Goal: Task Accomplishment & Management: Manage account settings

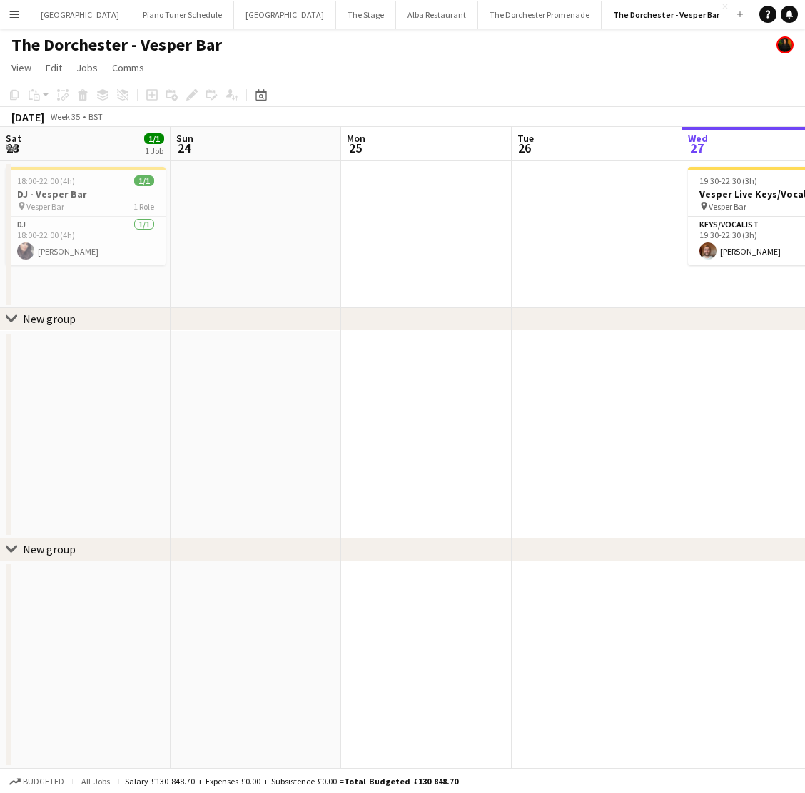
scroll to position [0, 341]
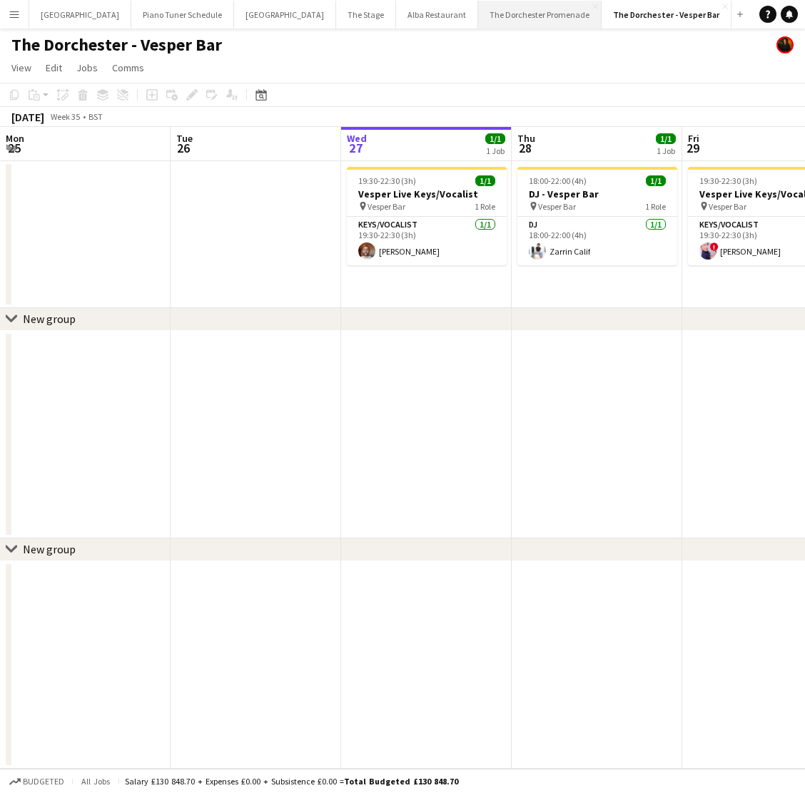
click at [483, 17] on button "The Dorchester Promenade Close" at bounding box center [539, 15] width 123 height 28
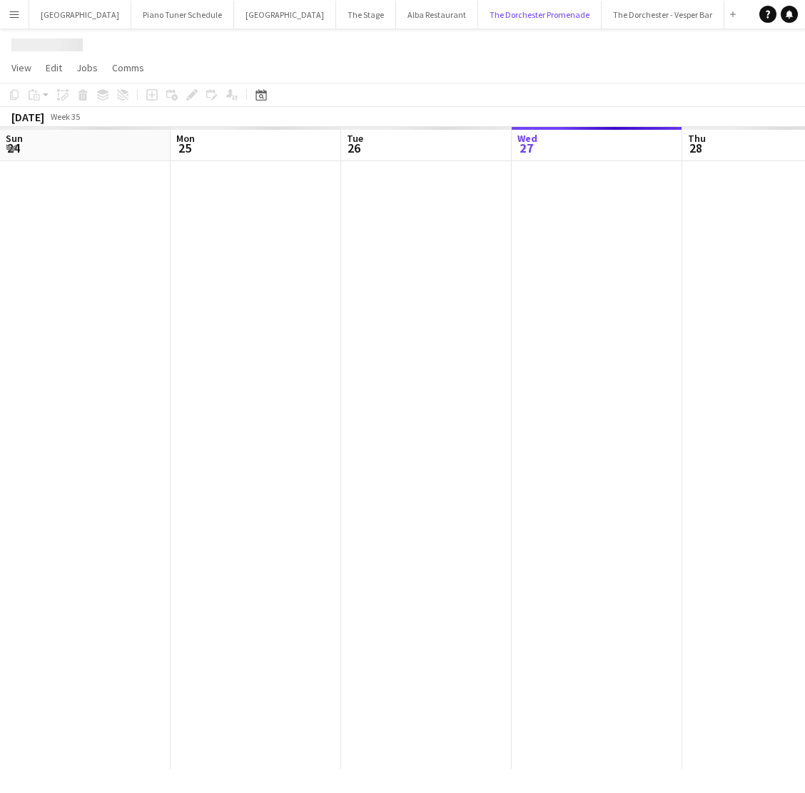
scroll to position [0, 341]
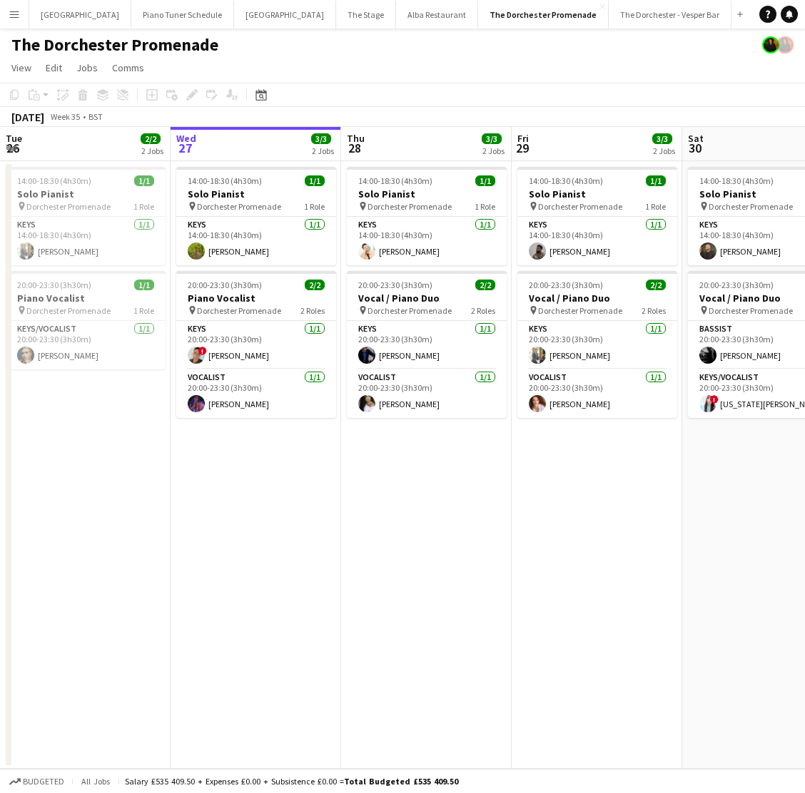
click at [20, 17] on button "Menu" at bounding box center [14, 14] width 29 height 29
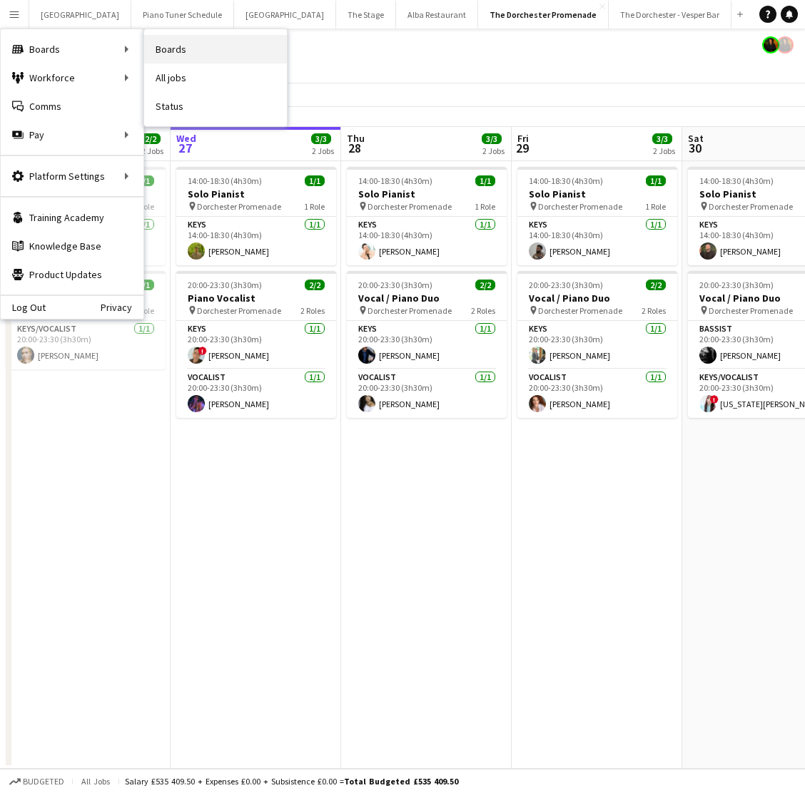
click at [253, 48] on link "Boards" at bounding box center [215, 49] width 143 height 29
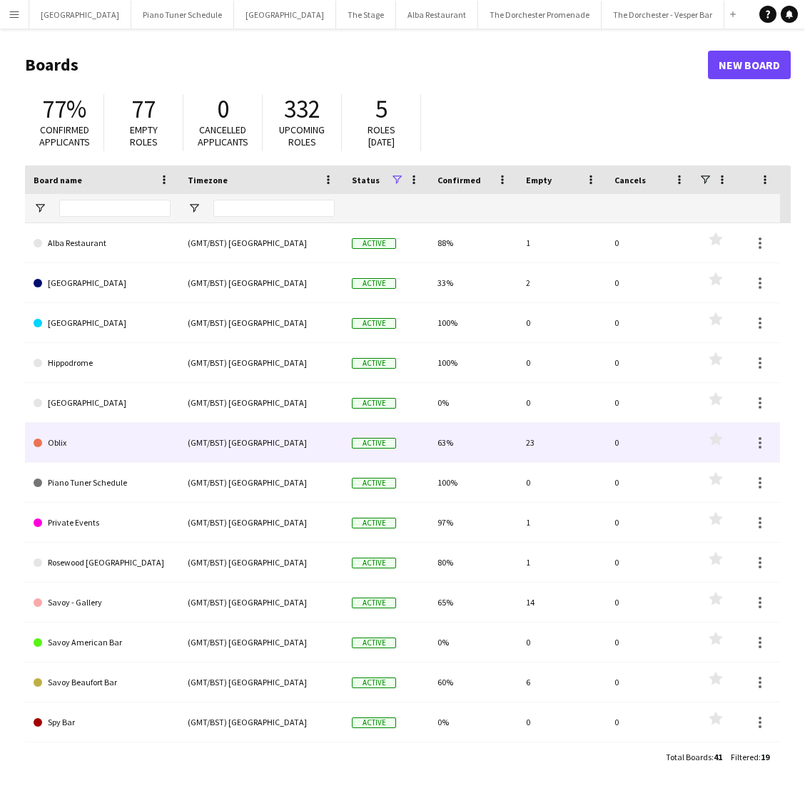
click at [73, 459] on link "Oblix" at bounding box center [102, 443] width 137 height 40
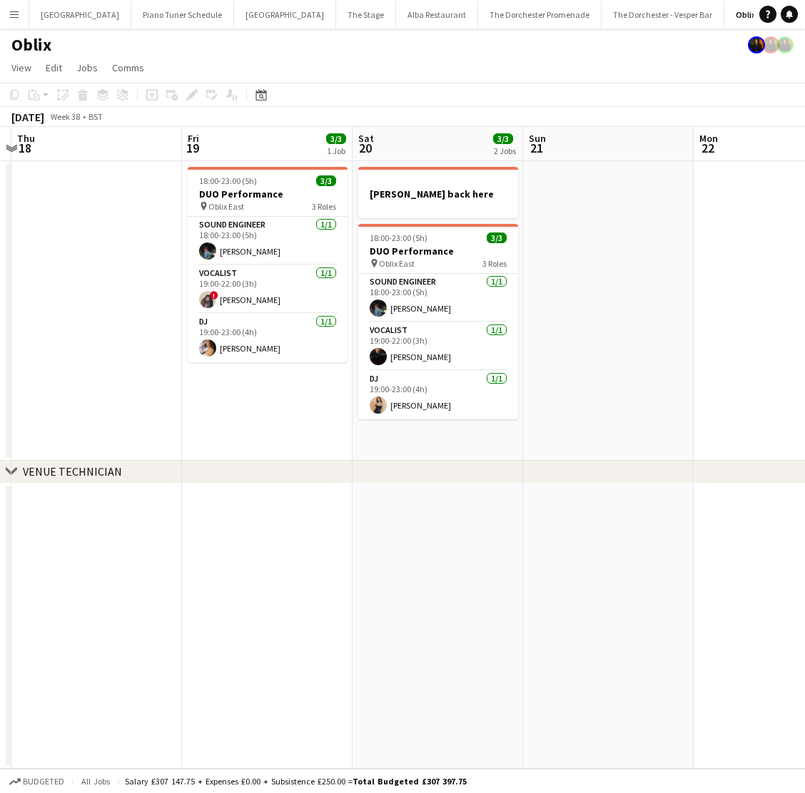
scroll to position [0, 504]
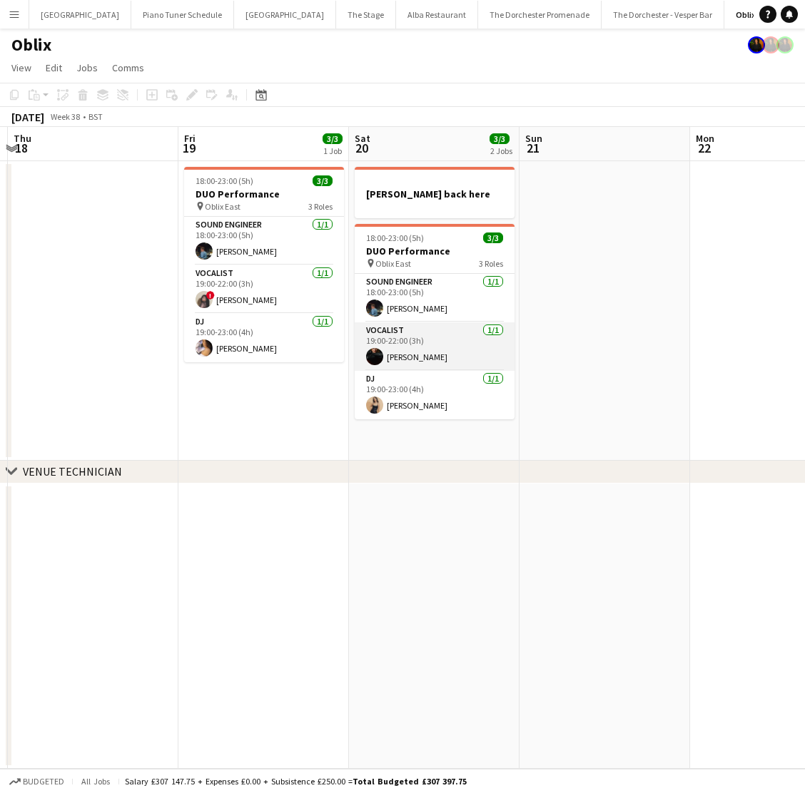
click at [466, 348] on app-card-role "Vocalist 1/1 19:00-22:00 (3h) Lydia Hansen" at bounding box center [435, 346] width 160 height 49
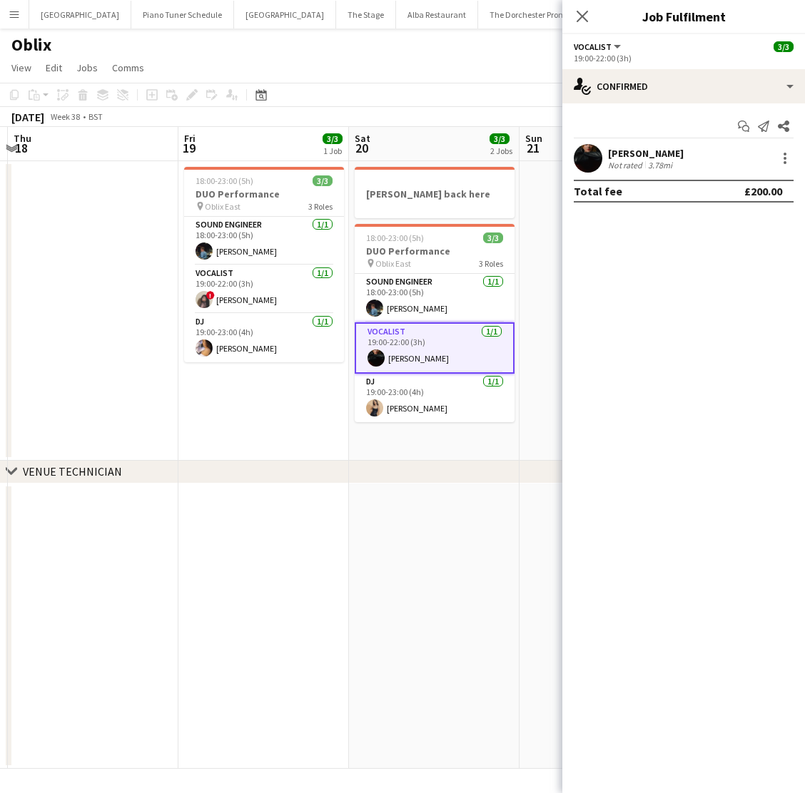
click at [787, 168] on div "Lydia Hansen Not rated 3.78mi" at bounding box center [683, 158] width 243 height 29
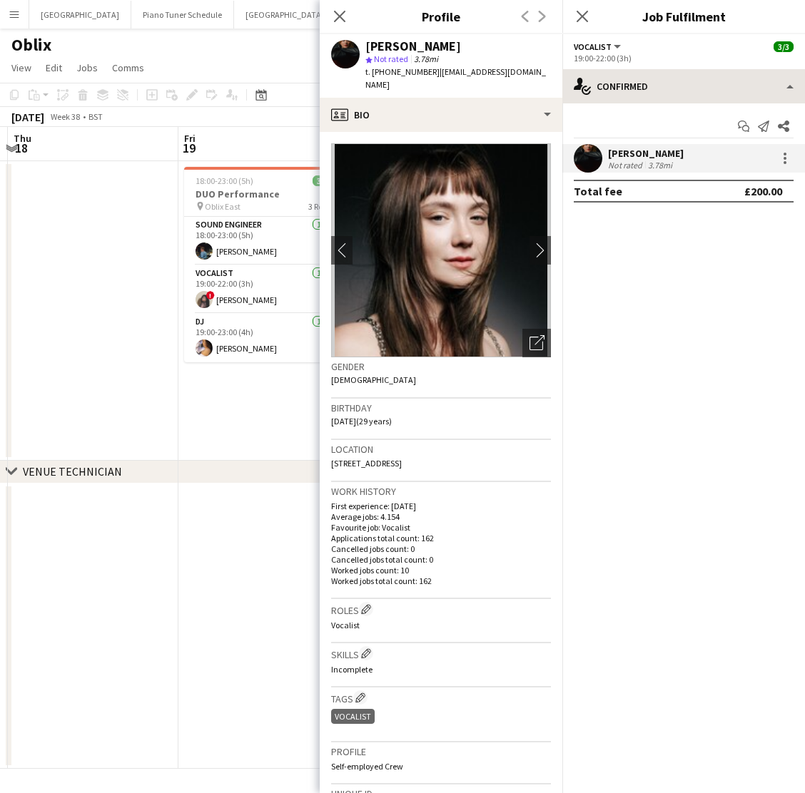
drag, startPoint x: 337, startPoint y: 16, endPoint x: 626, endPoint y: 85, distance: 296.4
click at [340, 16] on icon "Close pop-in" at bounding box center [339, 16] width 11 height 11
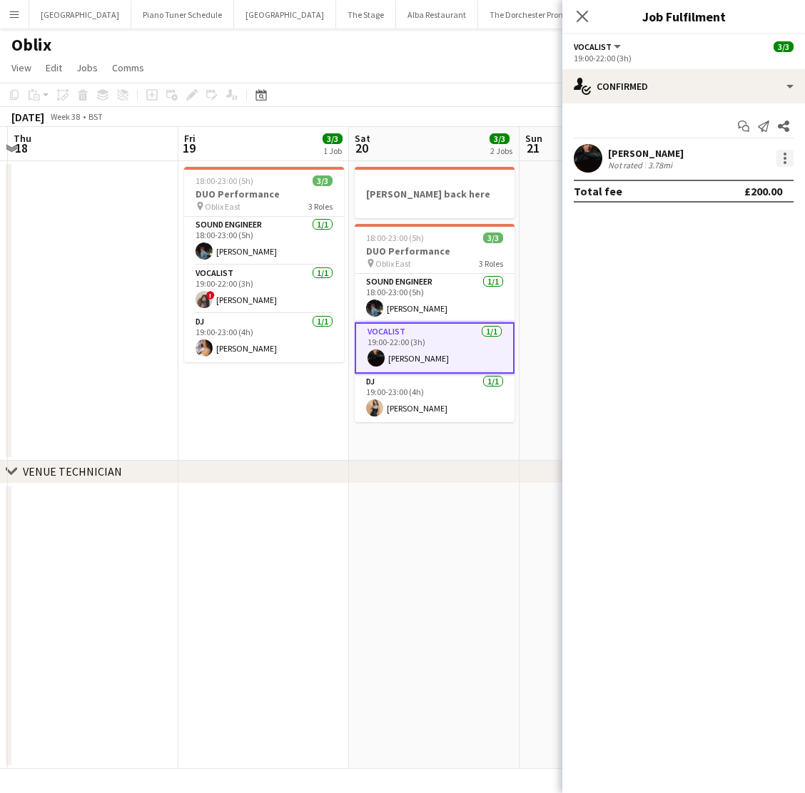
click at [784, 163] on div at bounding box center [784, 162] width 3 height 3
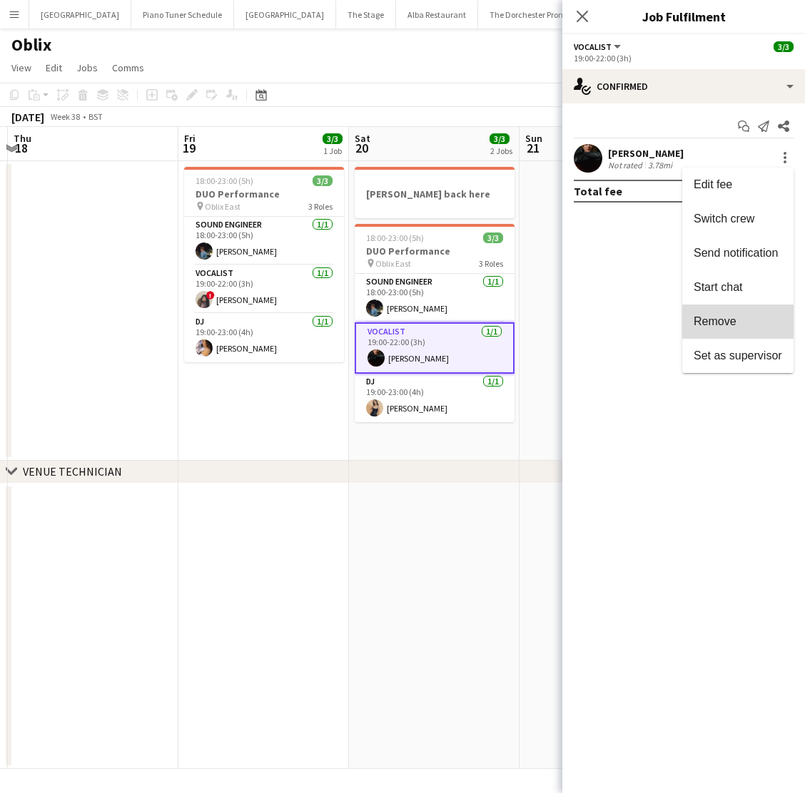
click at [713, 308] on button "Remove" at bounding box center [737, 322] width 111 height 34
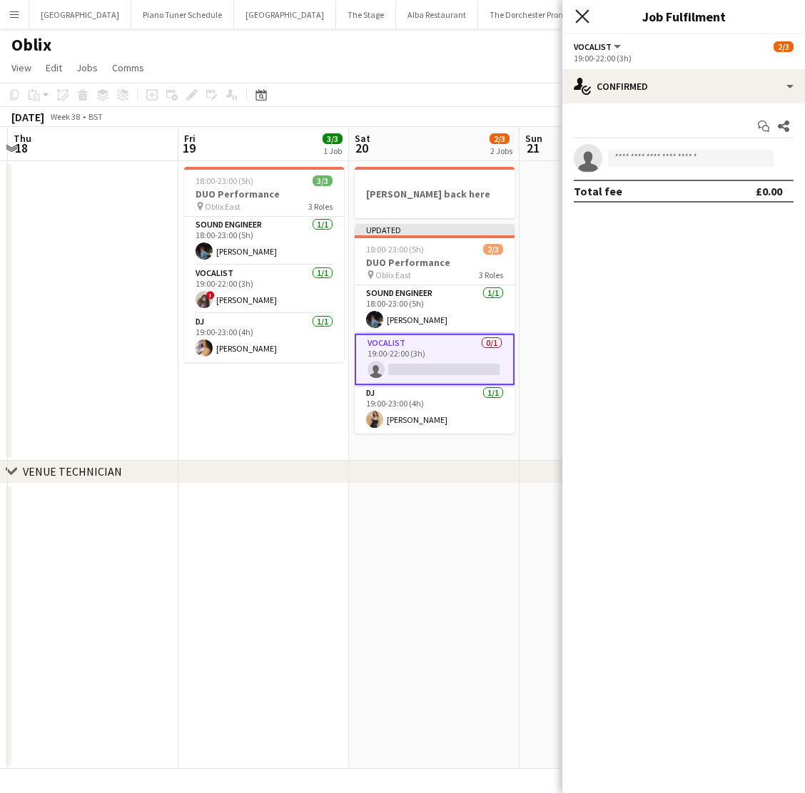
click at [583, 19] on icon "Close pop-in" at bounding box center [582, 16] width 14 height 14
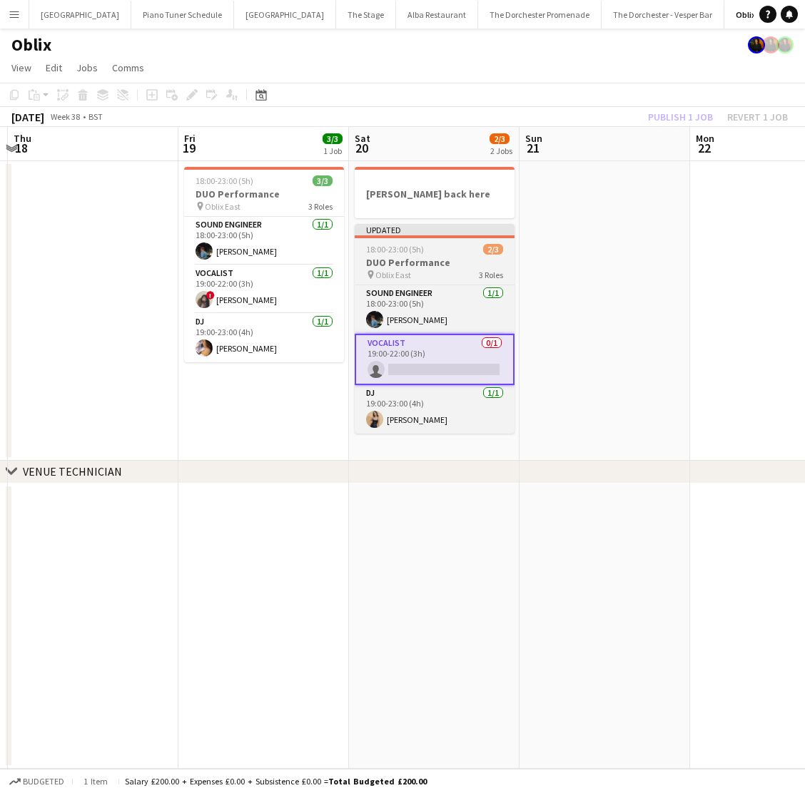
click at [472, 273] on div "pin Oblix East 3 Roles" at bounding box center [435, 274] width 160 height 11
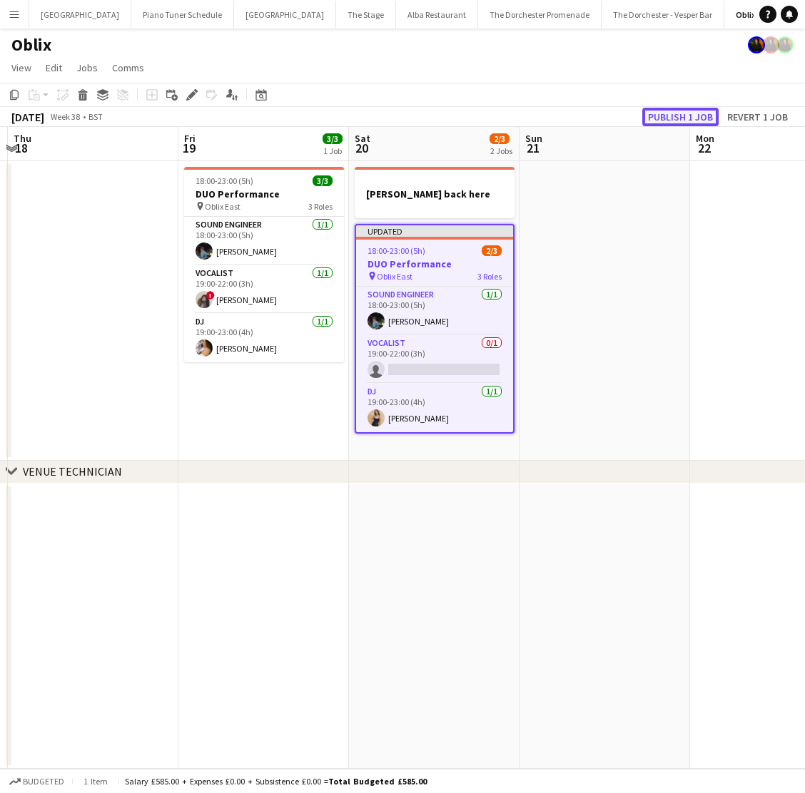
click at [669, 113] on button "Publish 1 job" at bounding box center [680, 117] width 76 height 19
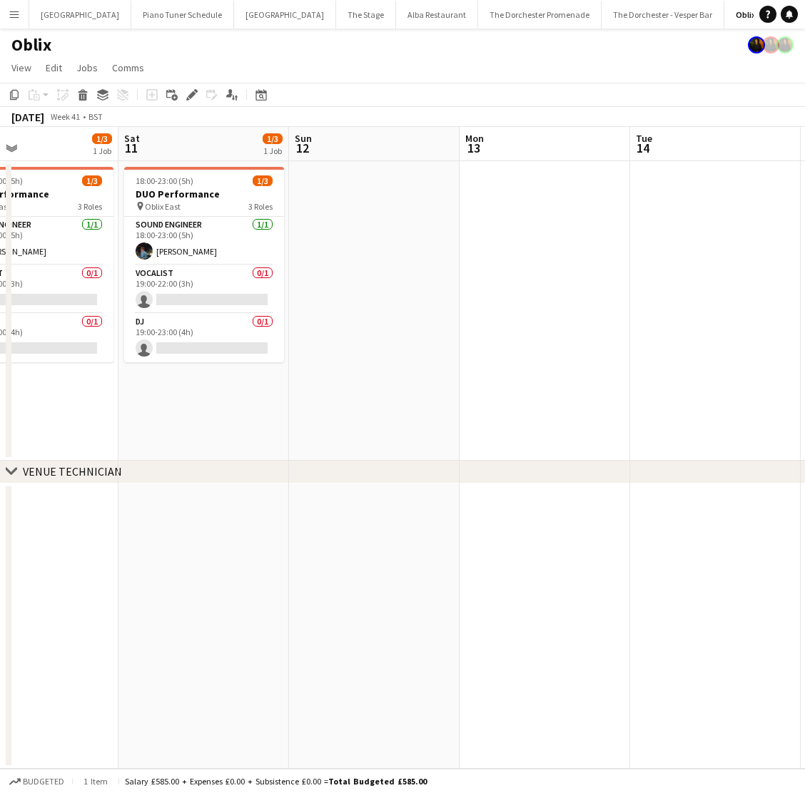
scroll to position [0, 359]
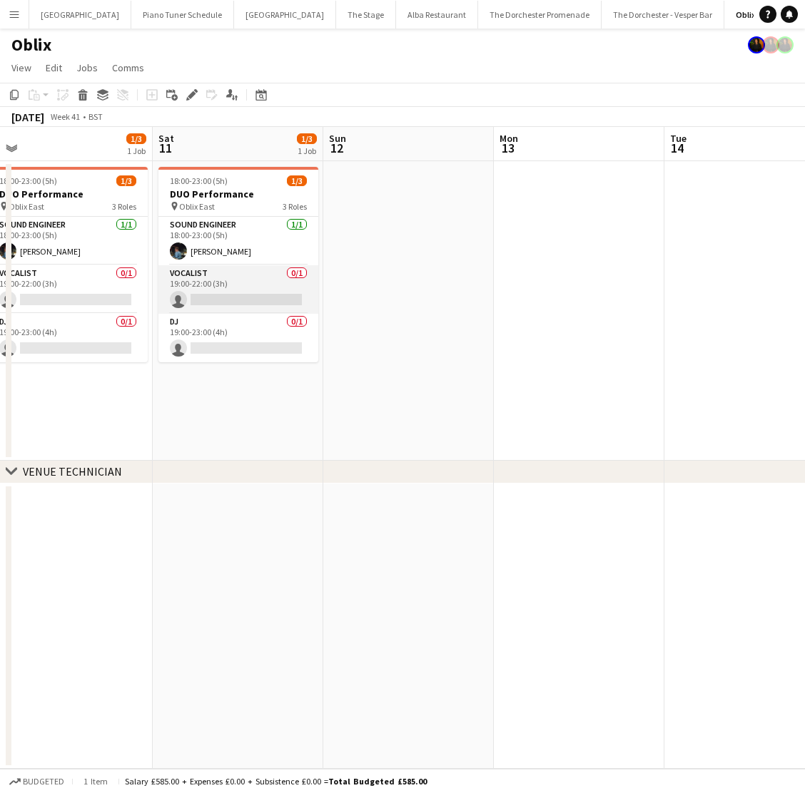
drag, startPoint x: 226, startPoint y: 295, endPoint x: 245, endPoint y: 298, distance: 19.4
click at [226, 295] on app-card-role "Vocalist 0/1 19:00-22:00 (3h) single-neutral-actions" at bounding box center [238, 289] width 160 height 49
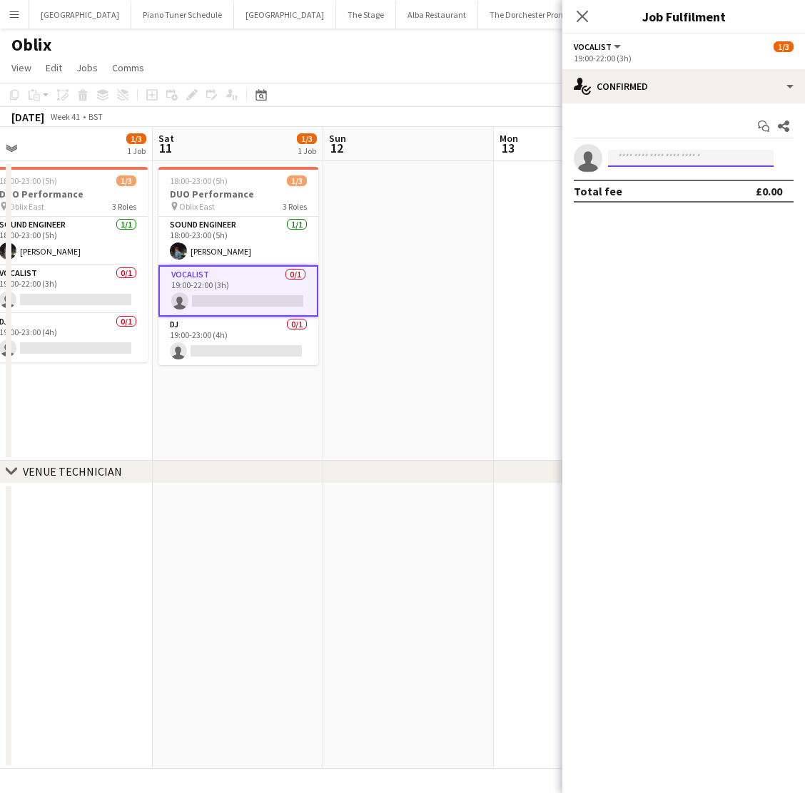
click at [743, 161] on input at bounding box center [691, 158] width 166 height 17
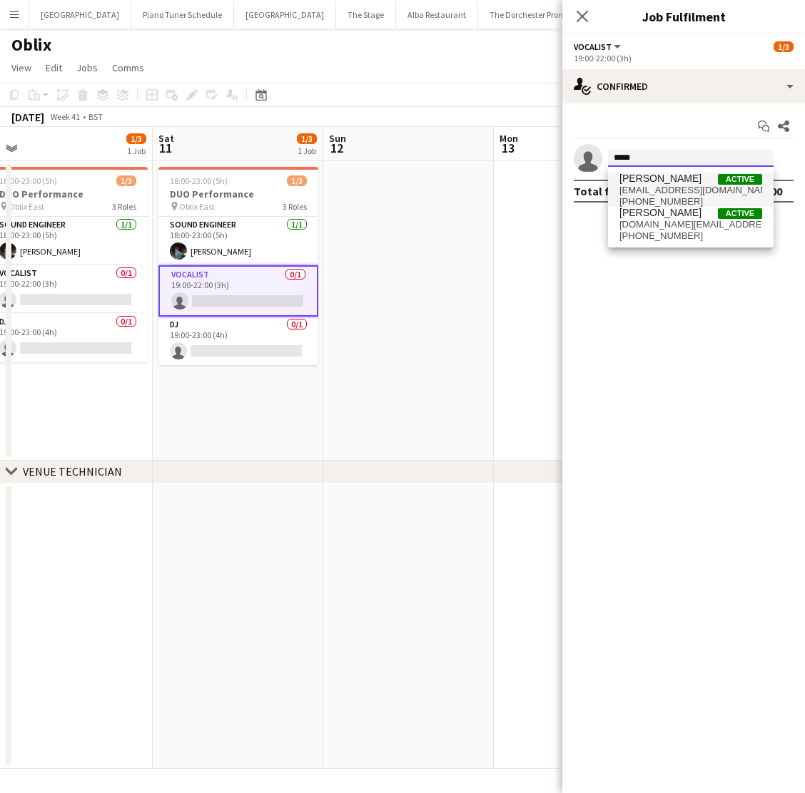
type input "*****"
click at [696, 188] on span "lydiahansen.lh@icloud.com" at bounding box center [690, 190] width 143 height 11
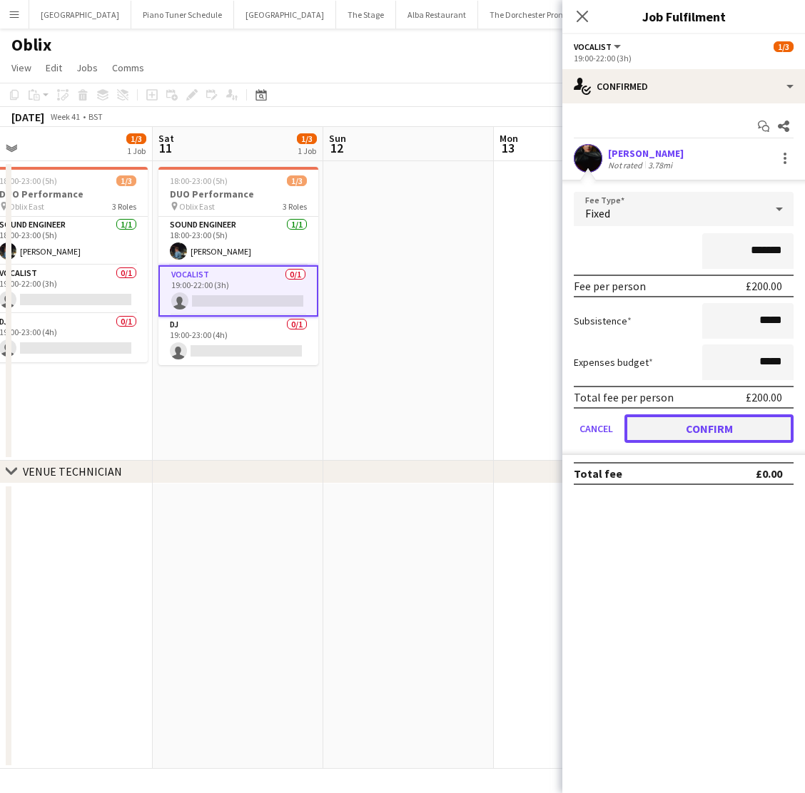
click at [659, 427] on button "Confirm" at bounding box center [708, 429] width 169 height 29
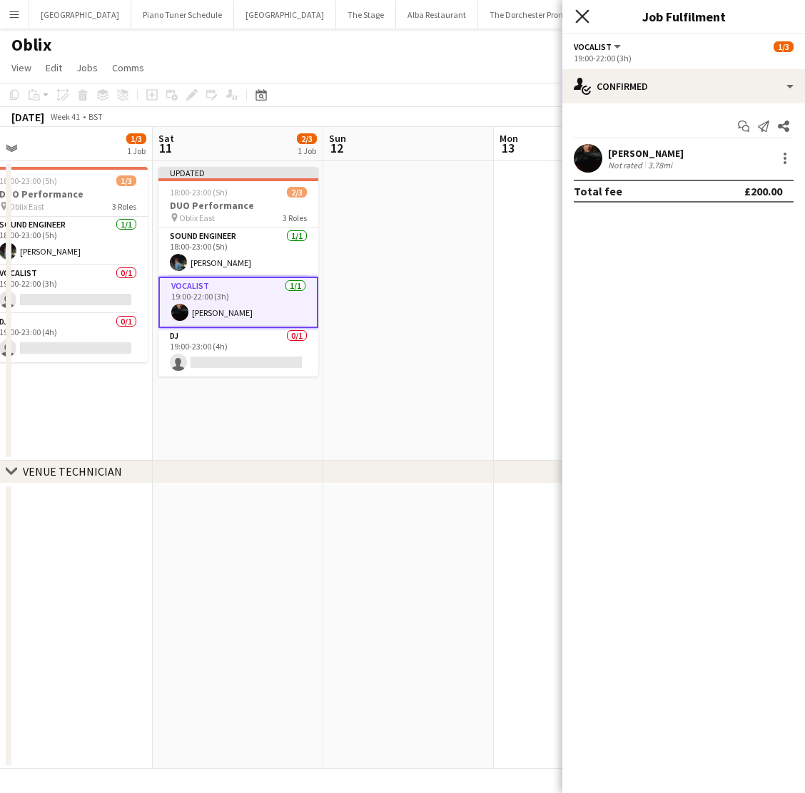
click at [586, 12] on icon at bounding box center [582, 16] width 14 height 14
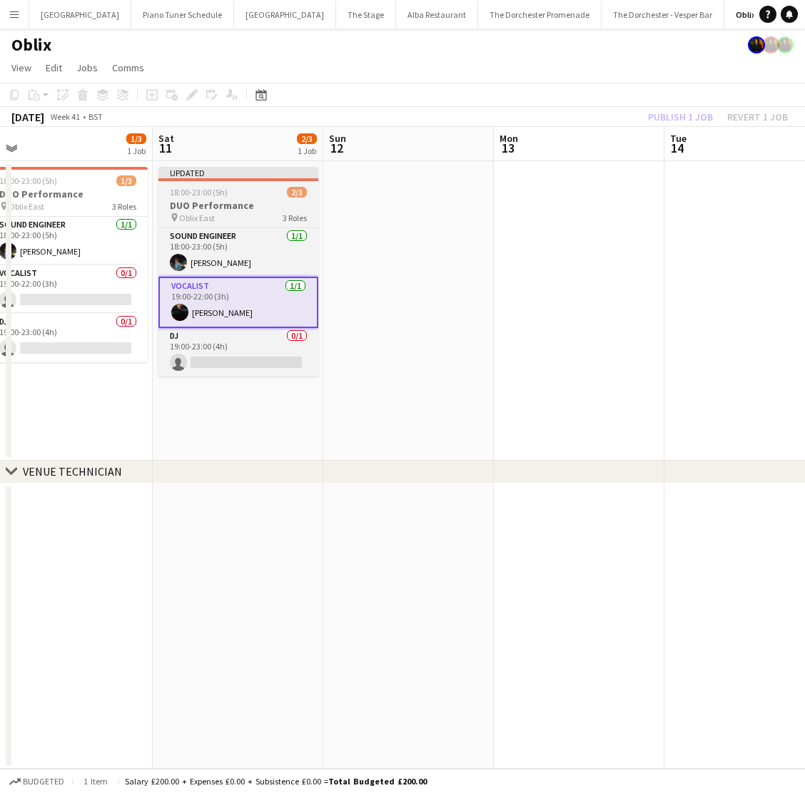
click at [208, 181] on app-job-card "Updated 18:00-23:00 (5h) 2/3 DUO Performance pin Oblix East 3 Roles Sound Engin…" at bounding box center [238, 272] width 160 height 210
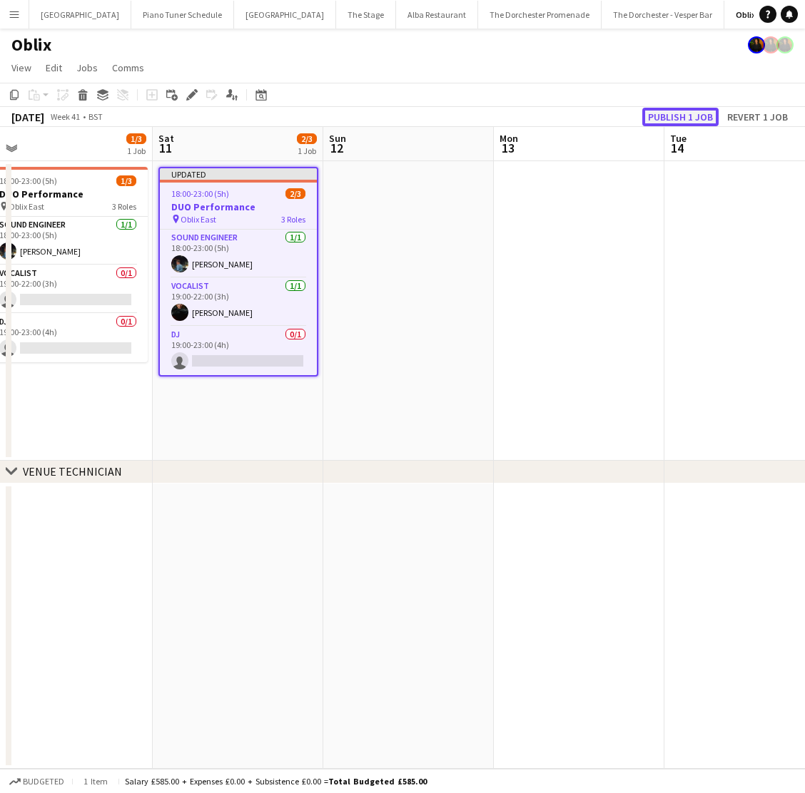
click at [669, 112] on button "Publish 1 job" at bounding box center [680, 117] width 76 height 19
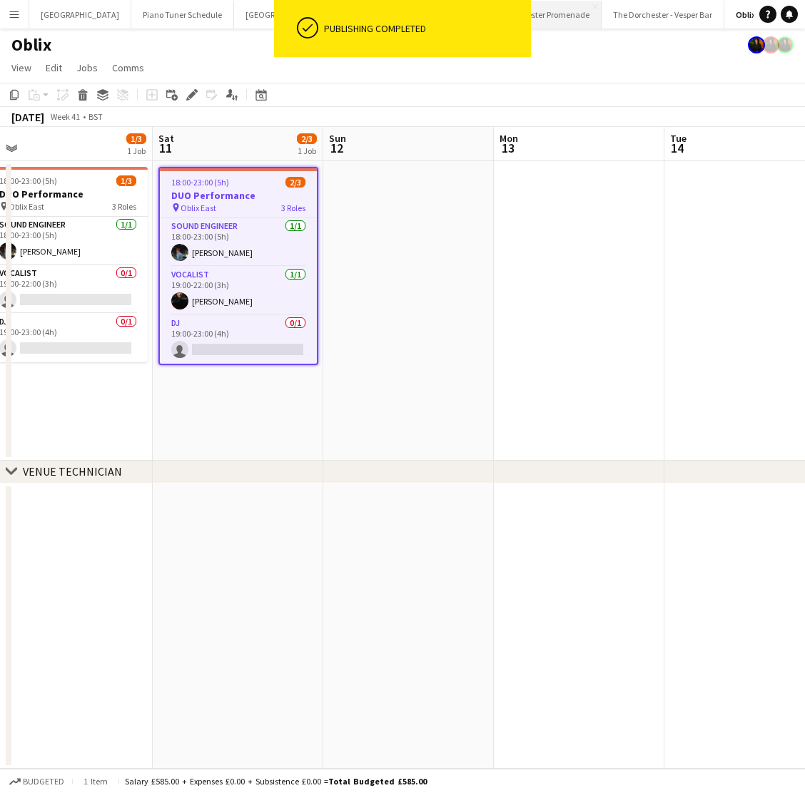
click at [542, 21] on button "The Dorchester Promenade Close" at bounding box center [539, 15] width 123 height 28
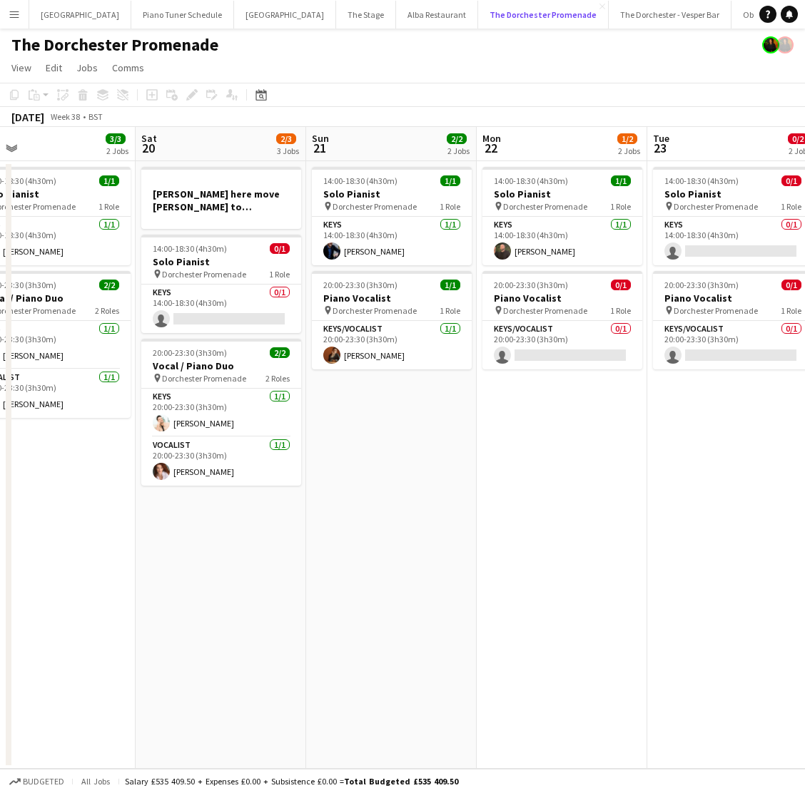
scroll to position [0, 547]
click at [238, 466] on app-card-role "Vocalist 1/1 20:00-23:30 (3h30m) Maggie Lynne" at bounding box center [221, 461] width 160 height 49
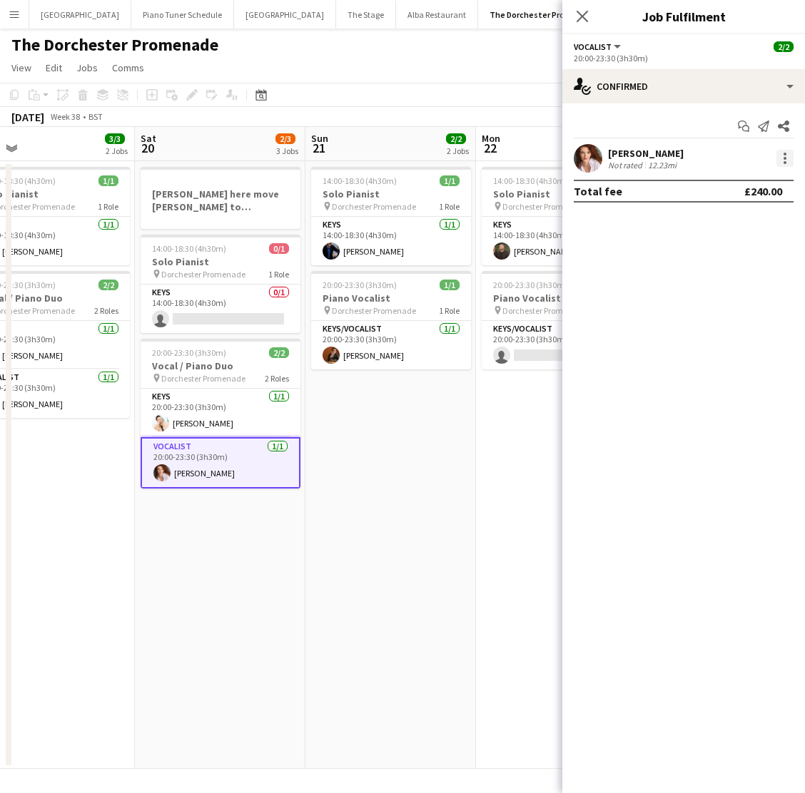
click at [783, 162] on div at bounding box center [784, 162] width 3 height 3
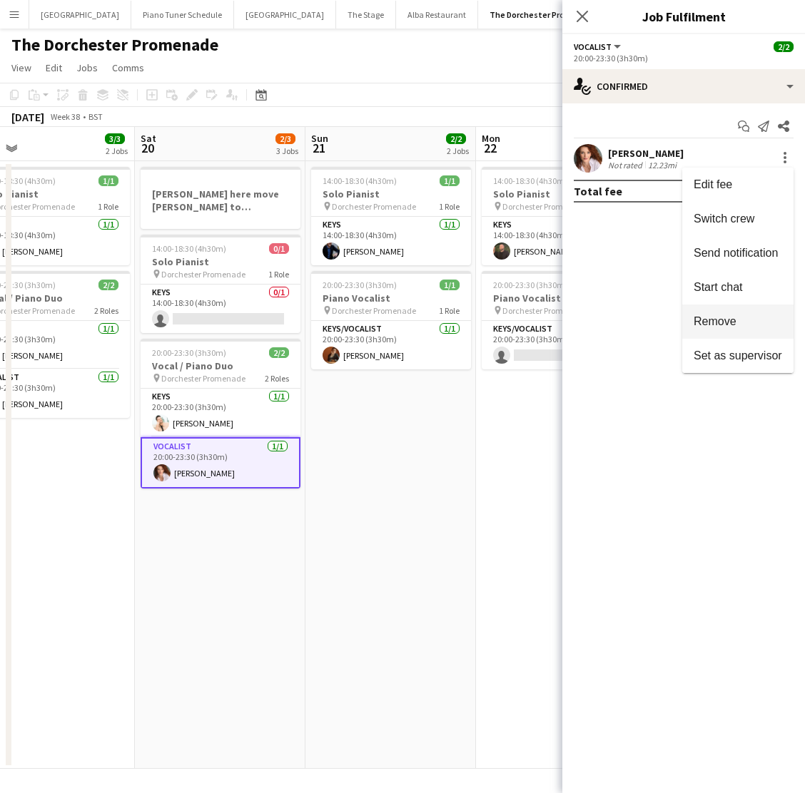
click at [726, 320] on span "Remove" at bounding box center [714, 321] width 43 height 12
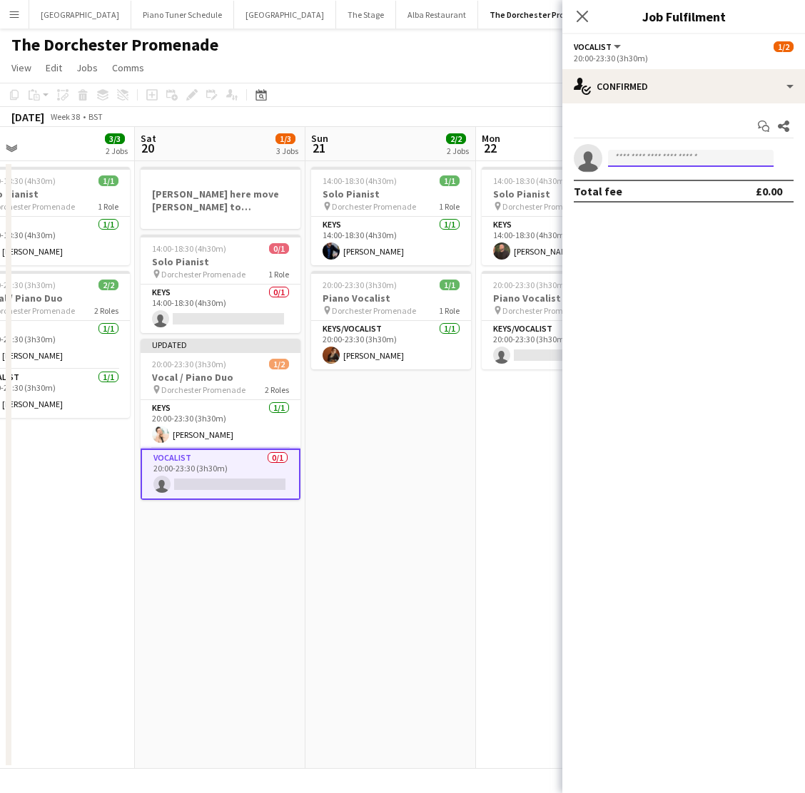
click at [666, 158] on input at bounding box center [691, 158] width 166 height 17
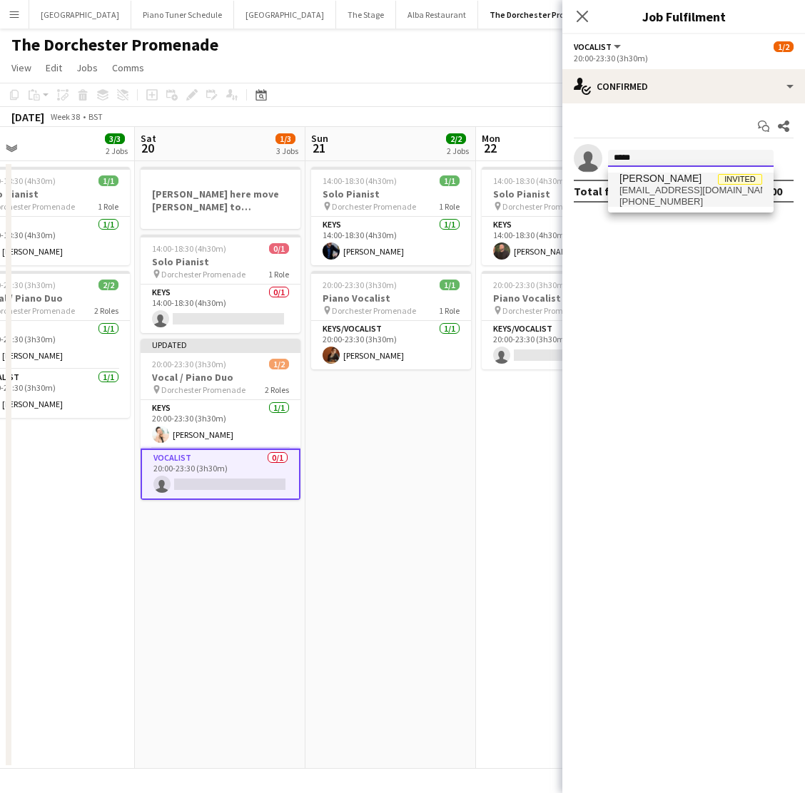
type input "*****"
click at [659, 190] on span "amberprothero7@gmail.com" at bounding box center [690, 190] width 143 height 11
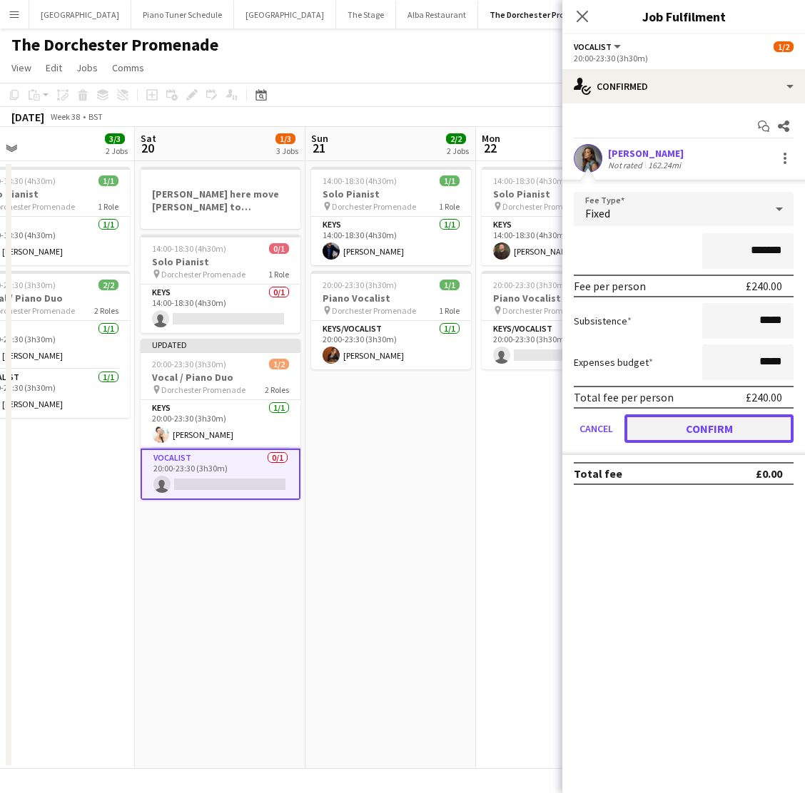
click at [642, 431] on button "Confirm" at bounding box center [708, 429] width 169 height 29
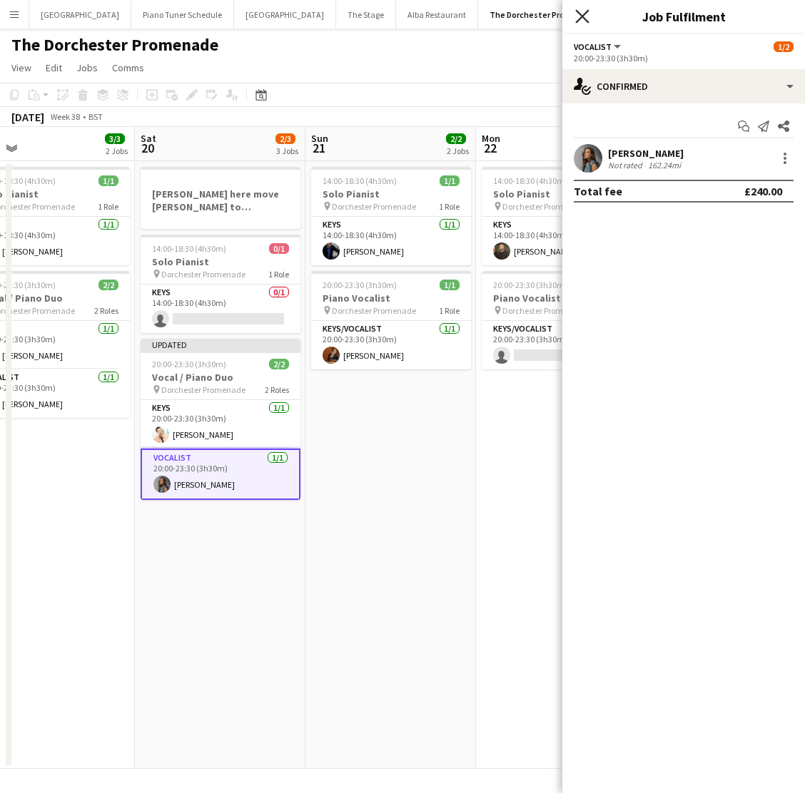
click at [586, 15] on icon "Close pop-in" at bounding box center [582, 16] width 14 height 14
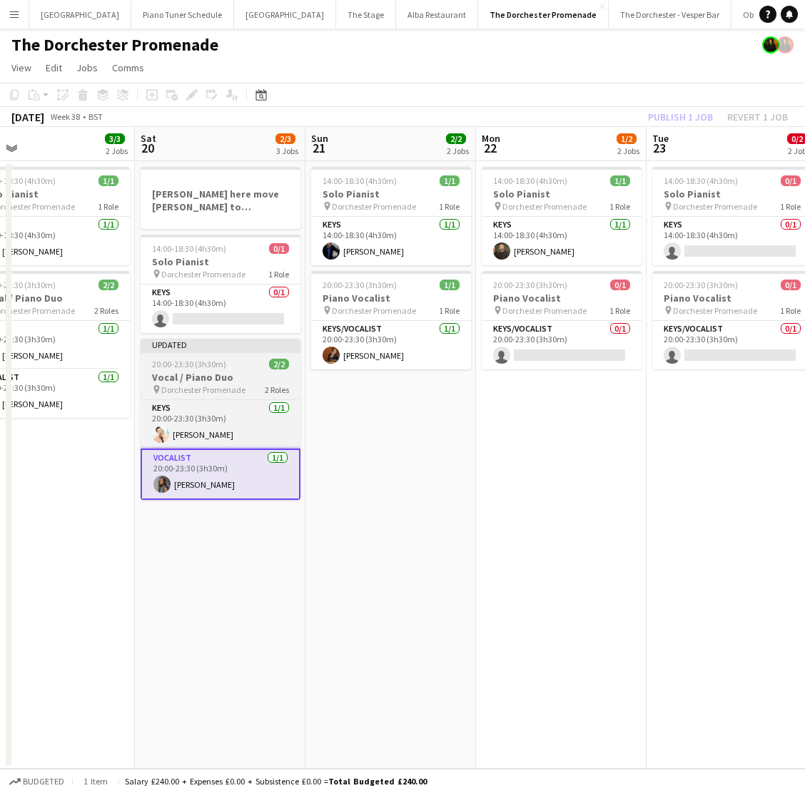
click at [194, 379] on h3 "Vocal / Piano Duo" at bounding box center [221, 377] width 160 height 13
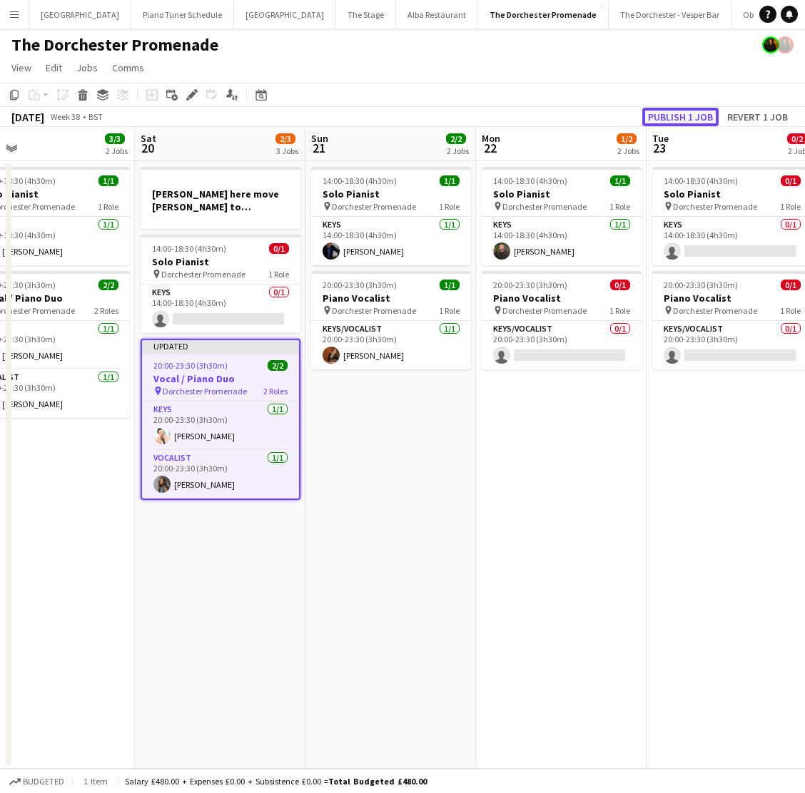
click at [676, 118] on button "Publish 1 job" at bounding box center [680, 117] width 76 height 19
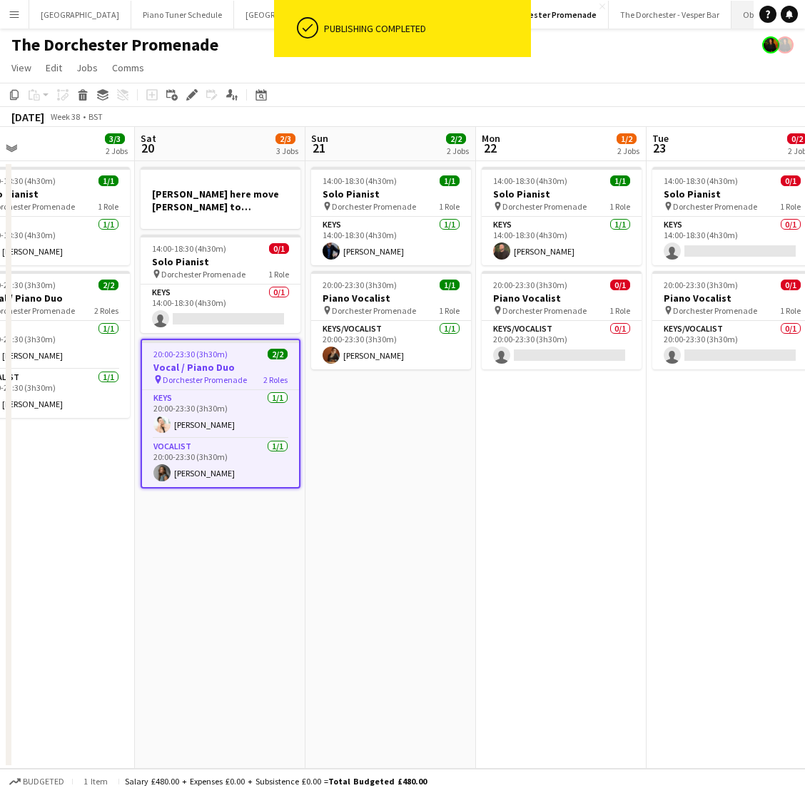
click at [731, 18] on button "Oblix Close" at bounding box center [752, 15] width 42 height 28
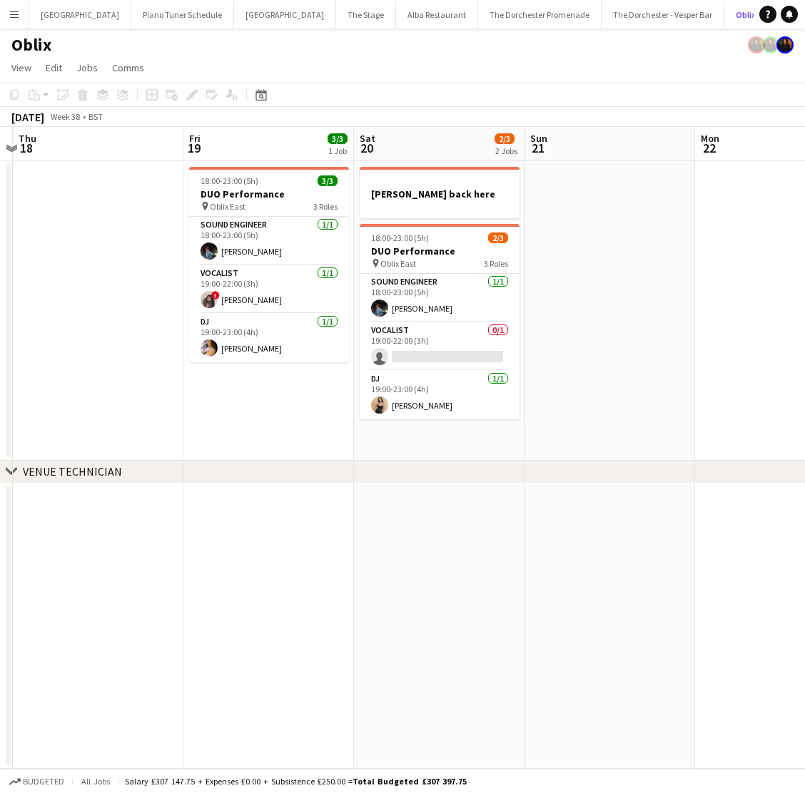
scroll to position [0, 543]
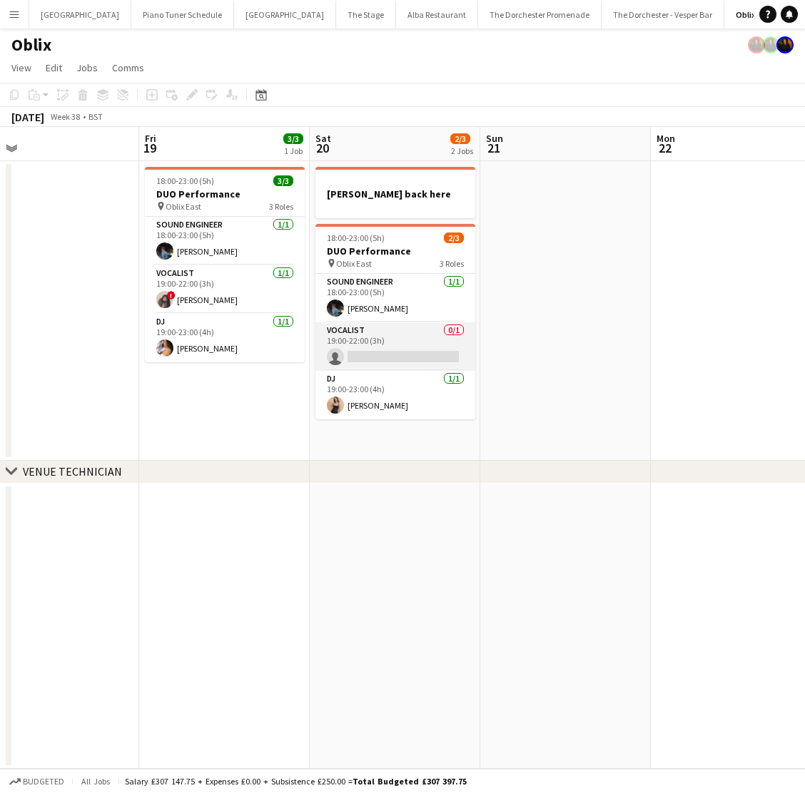
click at [415, 355] on app-card-role "Vocalist 0/1 19:00-22:00 (3h) single-neutral-actions" at bounding box center [395, 346] width 160 height 49
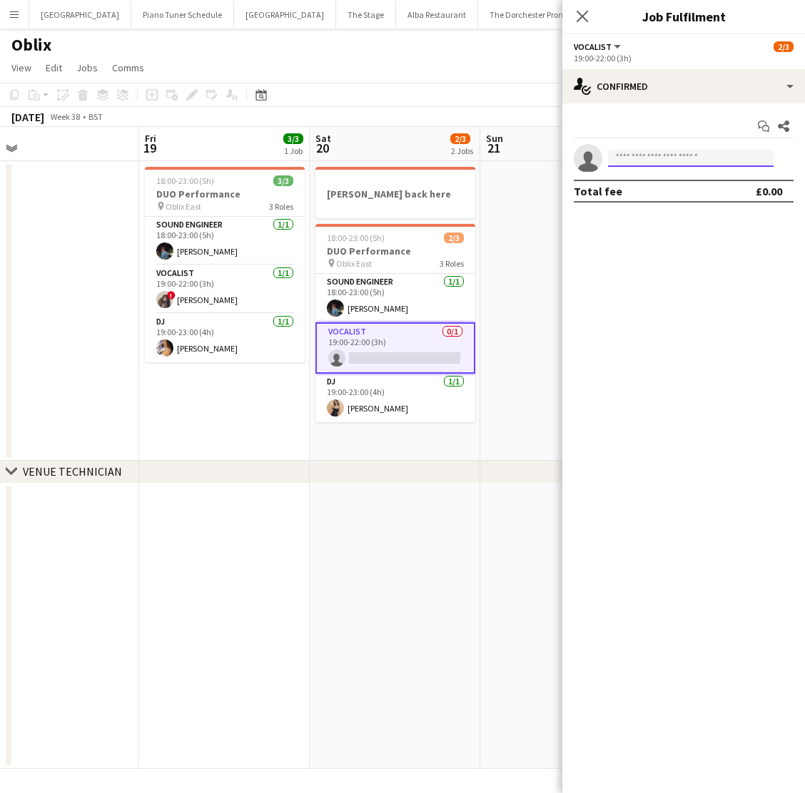
click at [708, 162] on input at bounding box center [691, 158] width 166 height 17
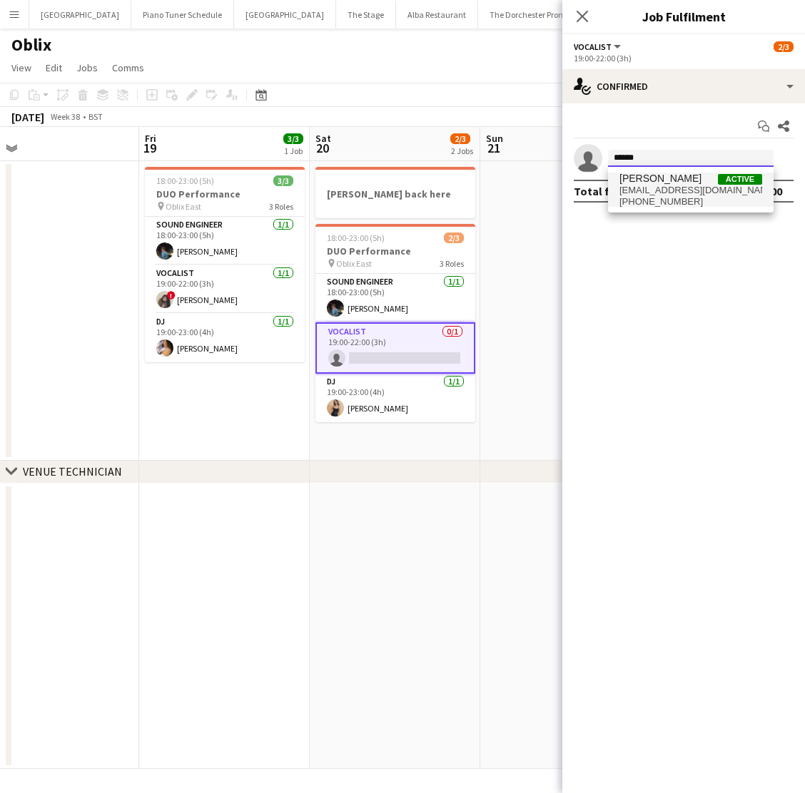
type input "******"
click at [681, 193] on span "maggielynne91@gmail.com" at bounding box center [690, 190] width 143 height 11
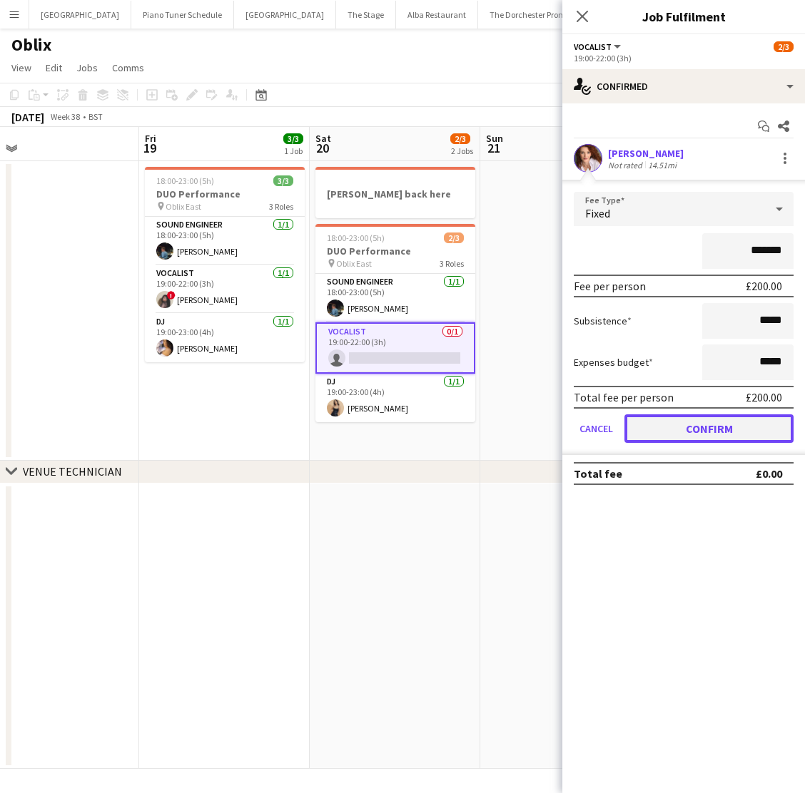
click at [676, 430] on button "Confirm" at bounding box center [708, 429] width 169 height 29
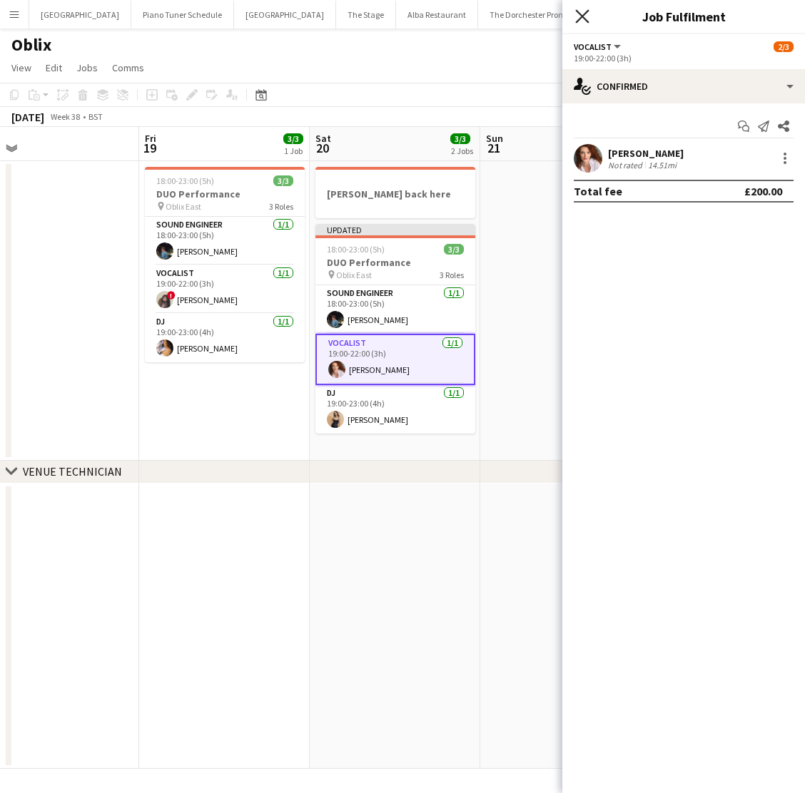
click at [586, 16] on icon "Close pop-in" at bounding box center [582, 16] width 14 height 14
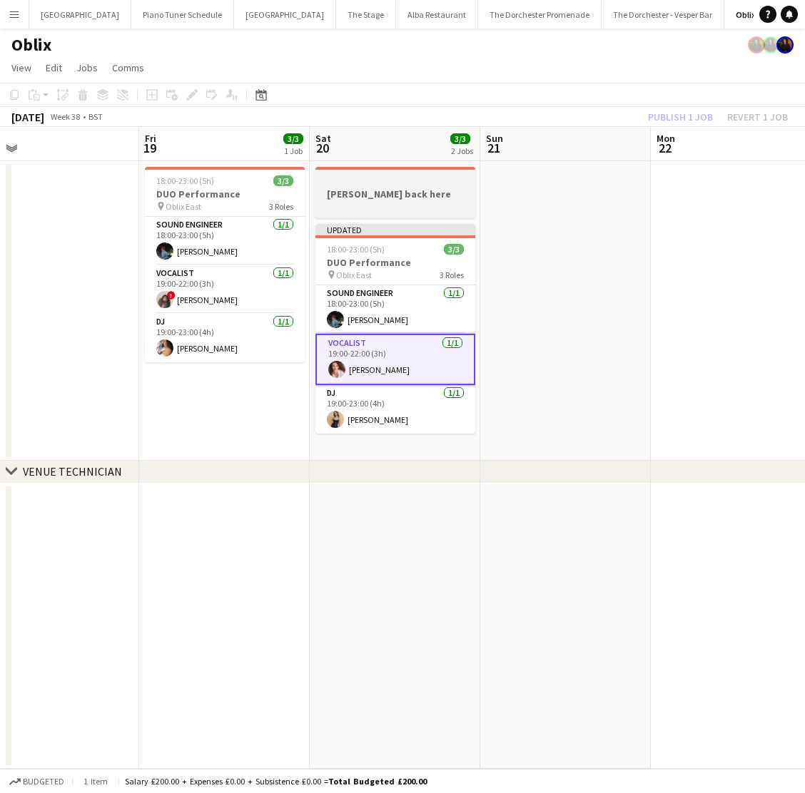
drag, startPoint x: 355, startPoint y: 233, endPoint x: 472, endPoint y: 203, distance: 121.0
click at [356, 233] on div "Updated" at bounding box center [395, 229] width 160 height 11
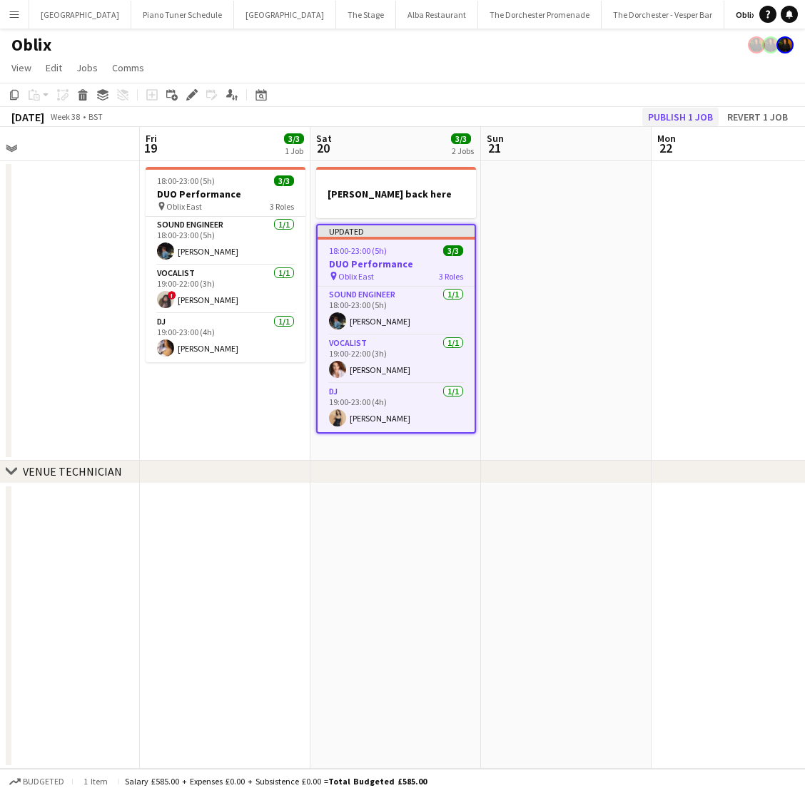
click at [681, 108] on div "Copy Paste Paste Command V Paste with crew Command Shift V Paste linked Job Del…" at bounding box center [402, 105] width 805 height 44
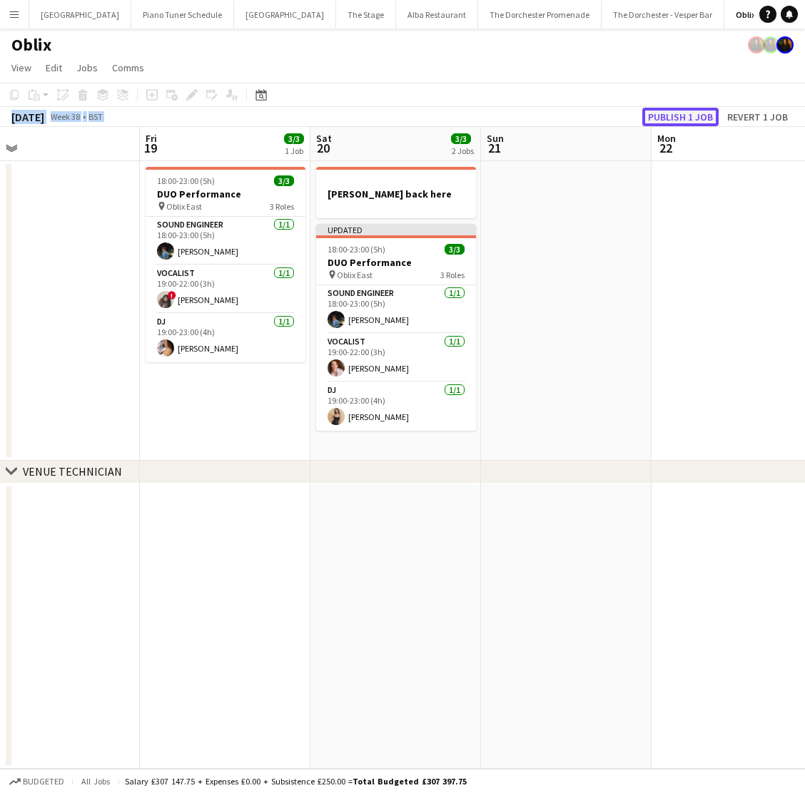
click at [679, 112] on button "Publish 1 job" at bounding box center [680, 117] width 76 height 19
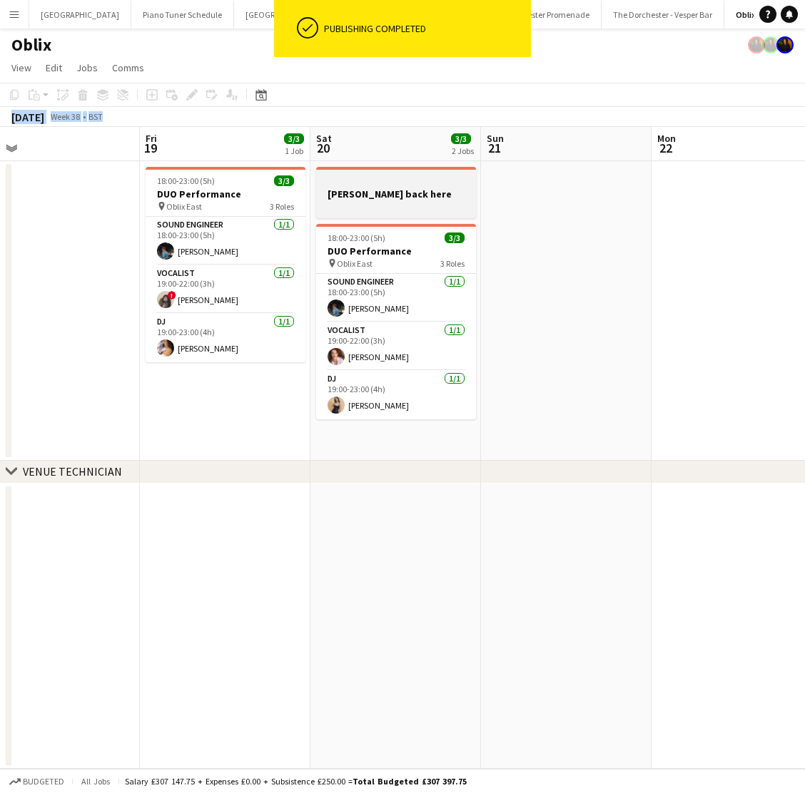
click at [375, 198] on h3 "Maggie back here" at bounding box center [396, 194] width 160 height 13
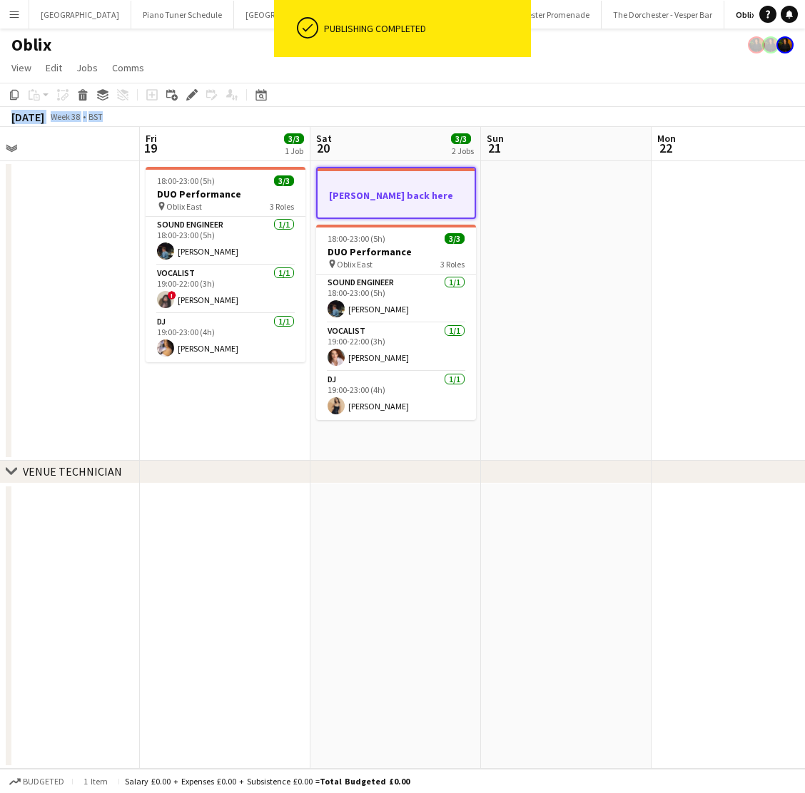
drag, startPoint x: 84, startPoint y: 91, endPoint x: 99, endPoint y: 106, distance: 20.7
click at [84, 91] on icon at bounding box center [82, 91] width 9 height 4
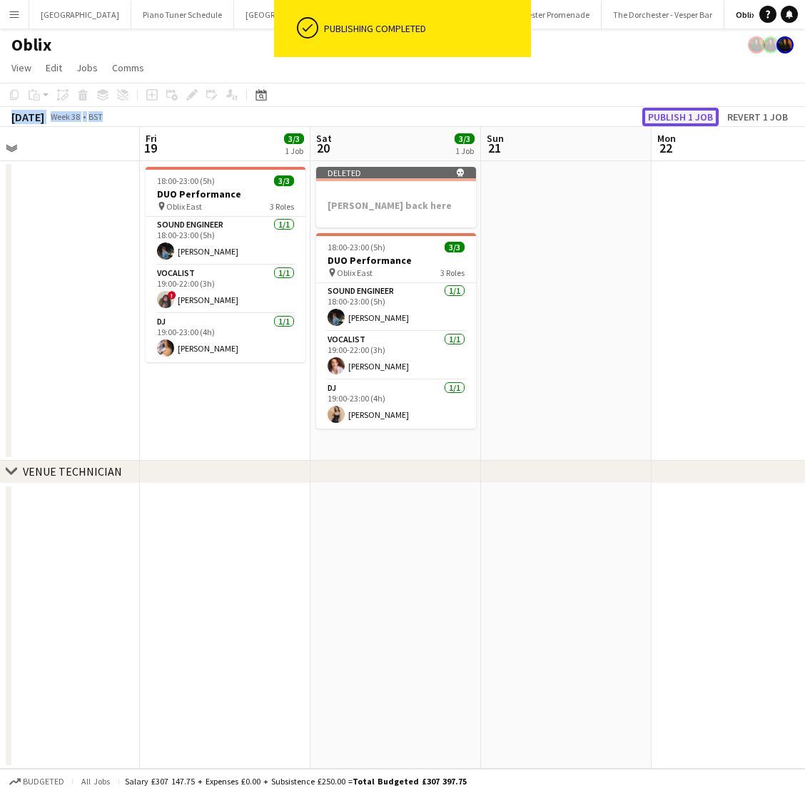
click at [680, 110] on button "Publish 1 job" at bounding box center [680, 117] width 76 height 19
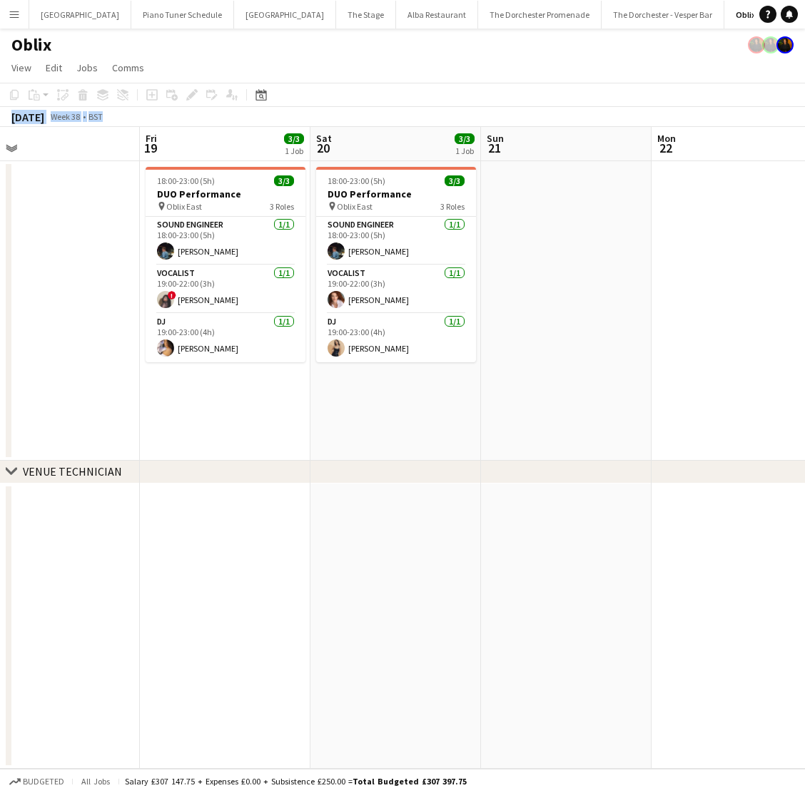
click at [14, 18] on app-icon "Menu" at bounding box center [14, 14] width 11 height 11
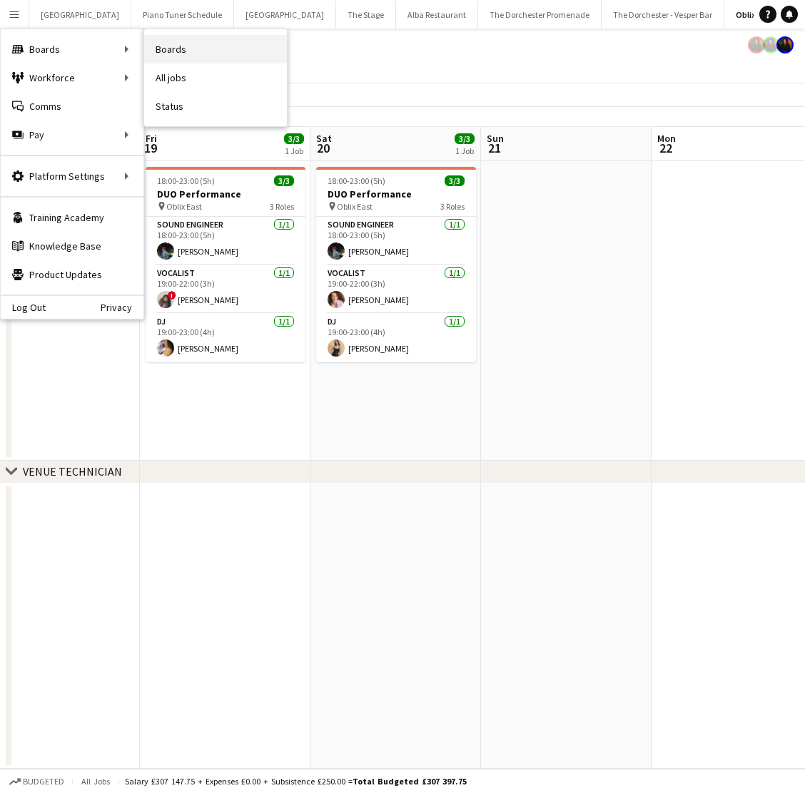
click at [203, 49] on link "Boards" at bounding box center [215, 49] width 143 height 29
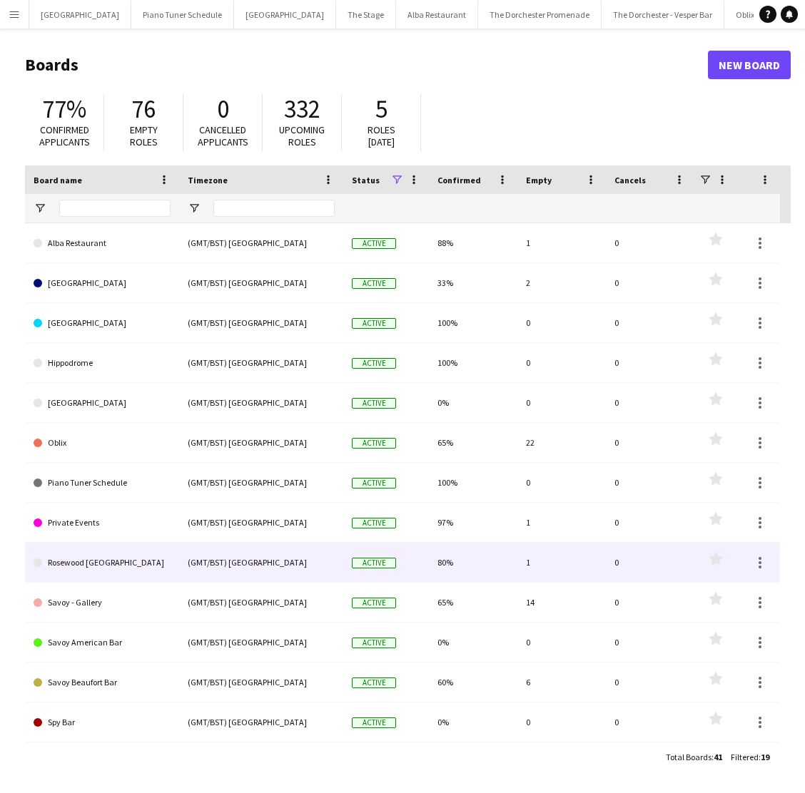
click at [98, 580] on link "Rosewood London" at bounding box center [102, 563] width 137 height 40
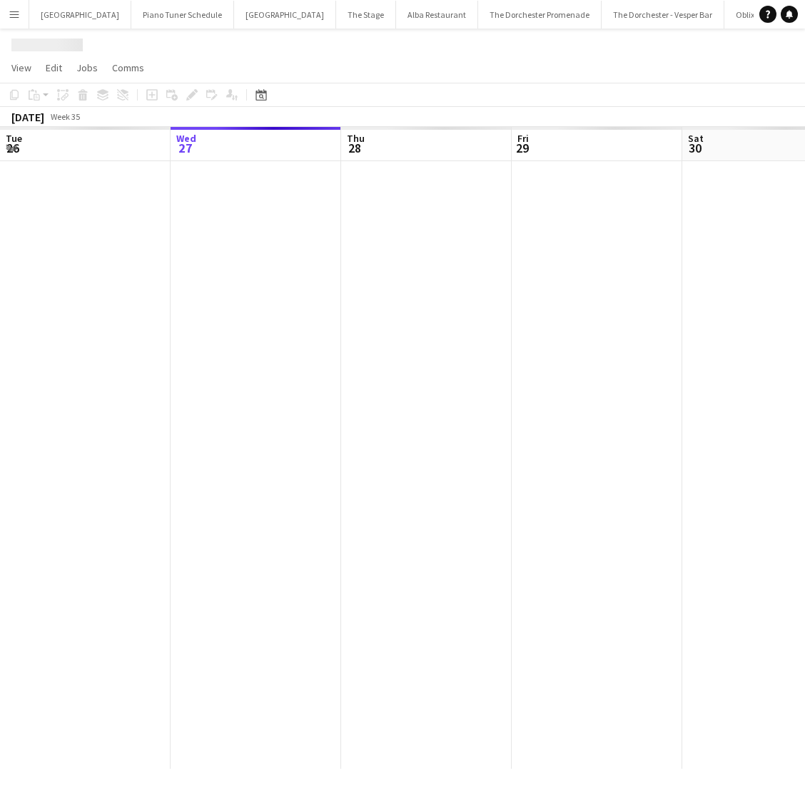
scroll to position [0, 75]
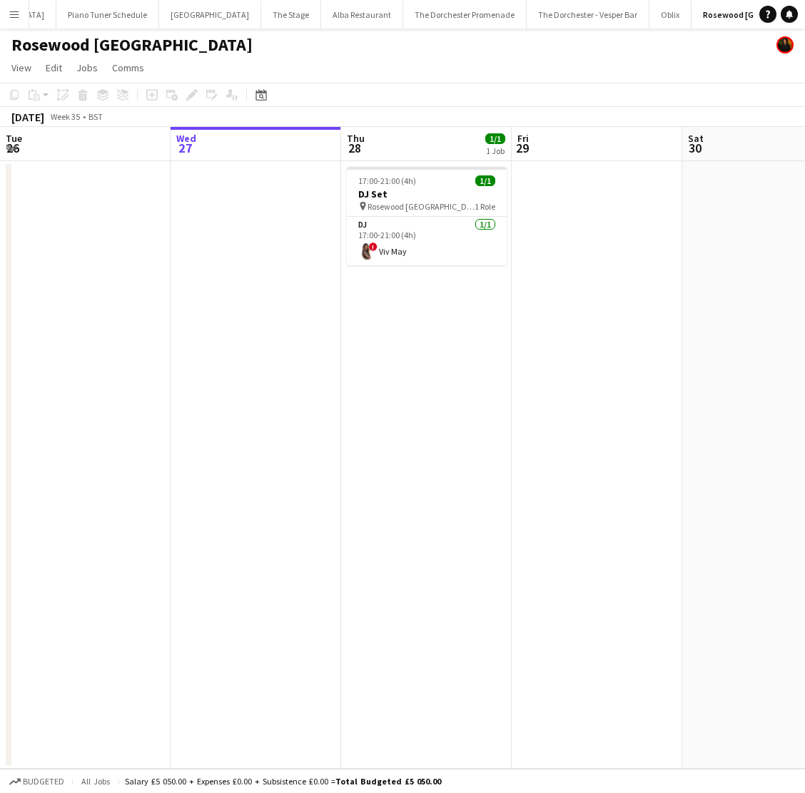
drag, startPoint x: 420, startPoint y: 245, endPoint x: 529, endPoint y: 242, distance: 109.9
click at [420, 245] on app-card-role "DJ 1/1 17:00-21:00 (4h) ! Viv May" at bounding box center [427, 241] width 160 height 49
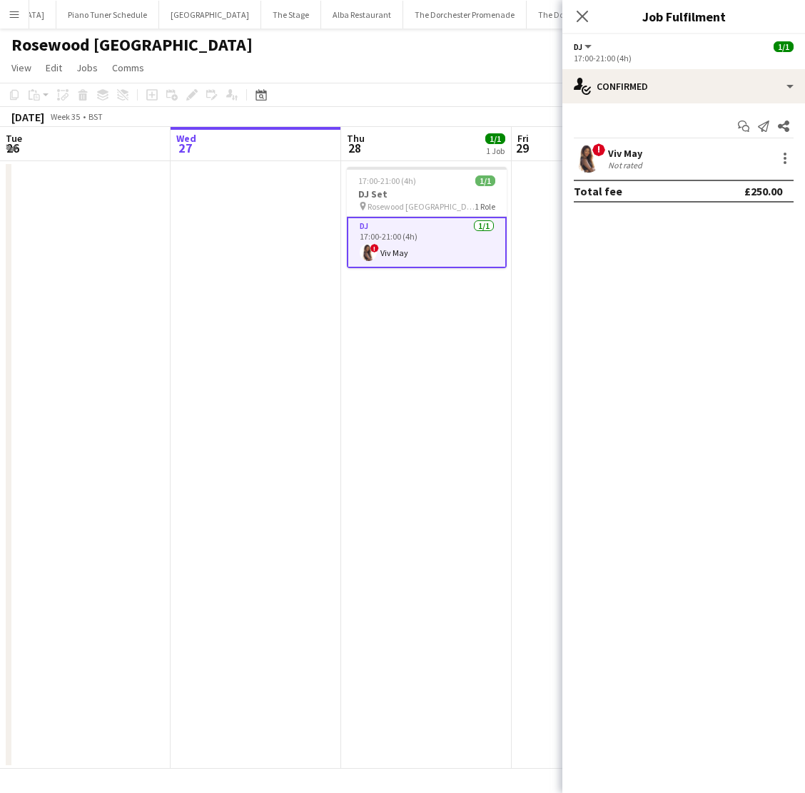
scroll to position [0, 340]
click at [791, 156] on div at bounding box center [784, 158] width 17 height 17
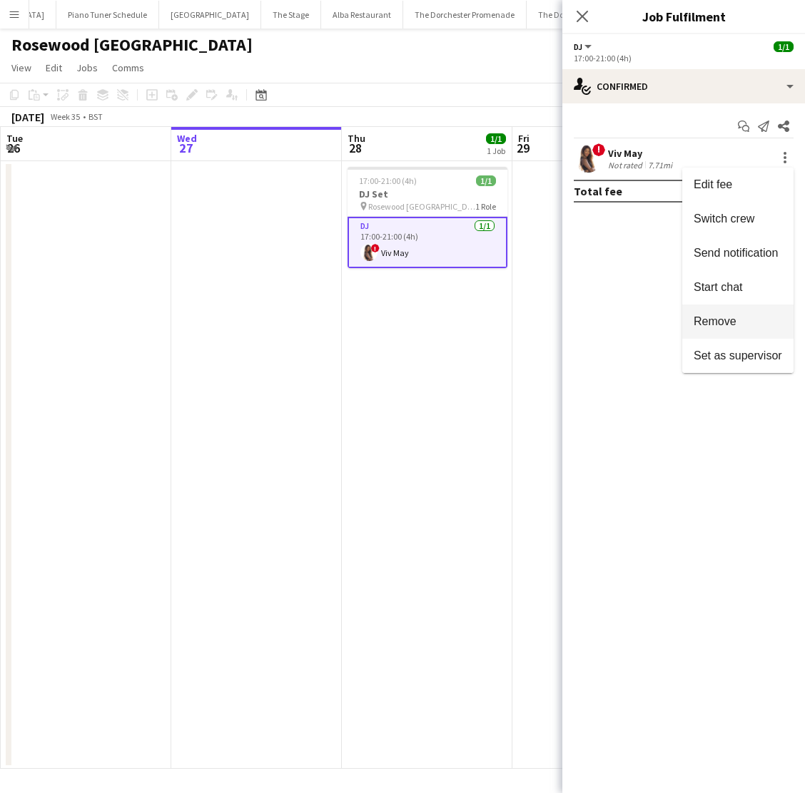
click at [731, 330] on button "Remove" at bounding box center [737, 322] width 111 height 34
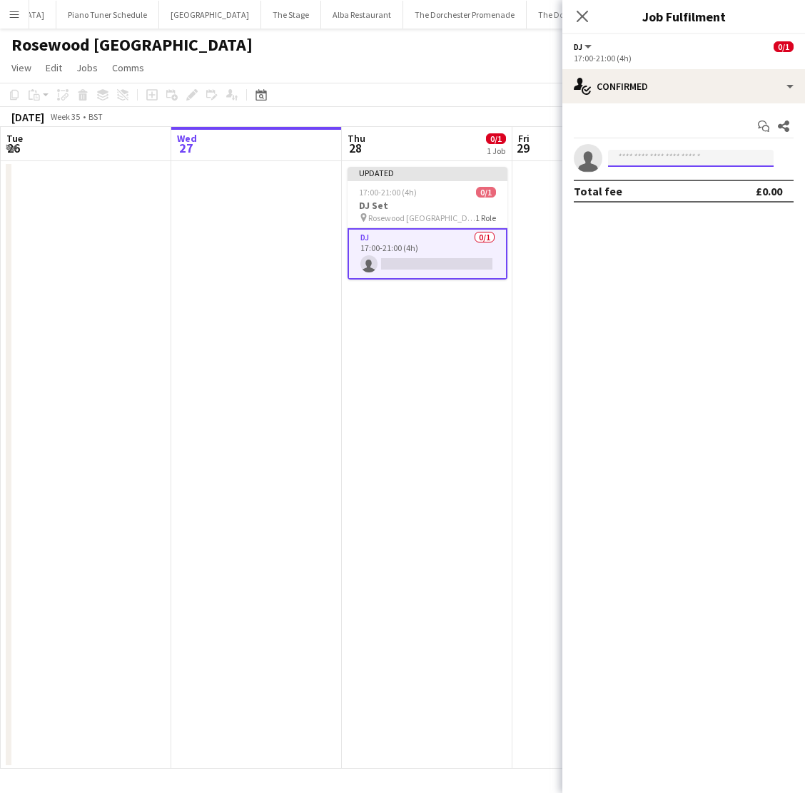
click at [629, 157] on input at bounding box center [691, 158] width 166 height 17
type input "****"
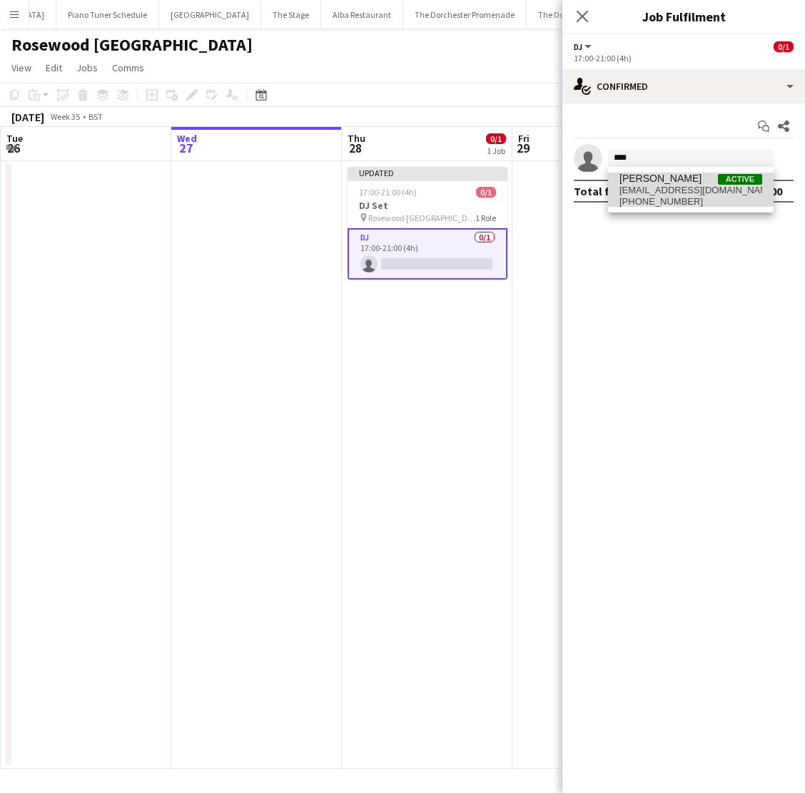
click at [683, 195] on span "djsassyb@hotmail.com" at bounding box center [690, 190] width 143 height 11
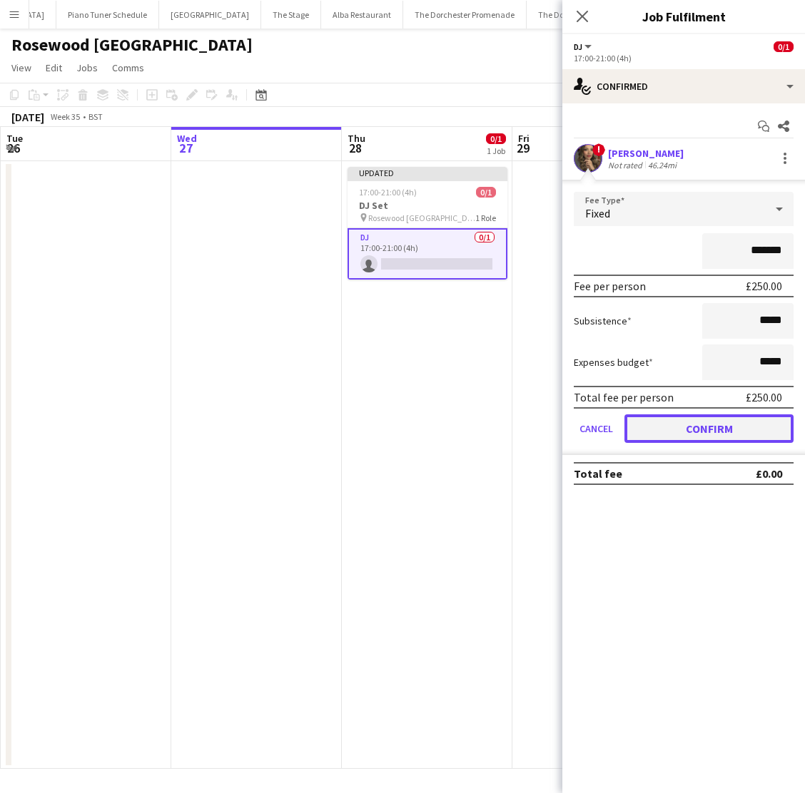
click at [658, 421] on button "Confirm" at bounding box center [708, 429] width 169 height 29
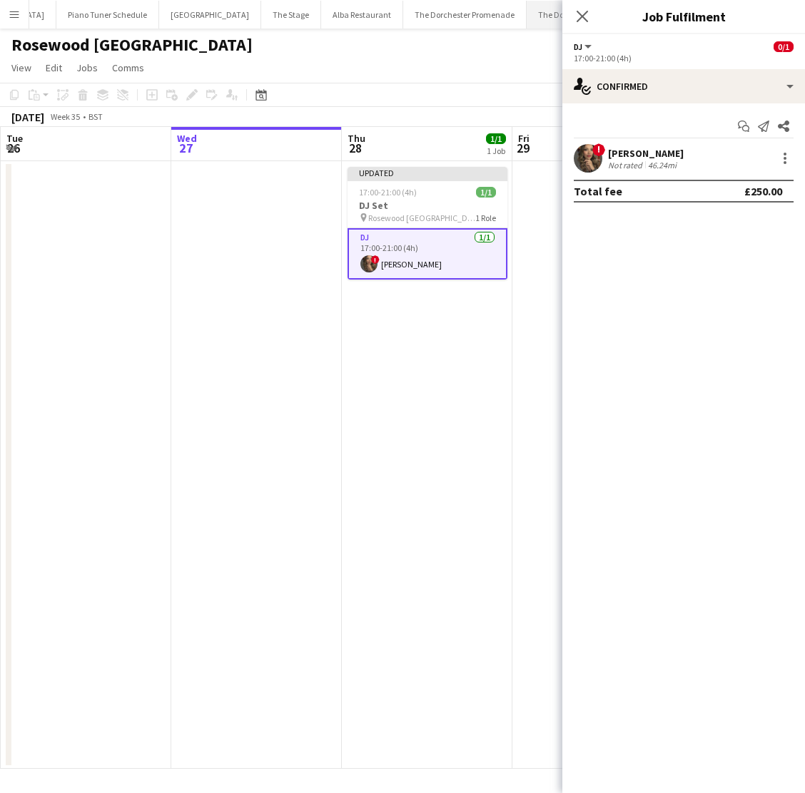
drag, startPoint x: 574, startPoint y: 16, endPoint x: 574, endPoint y: 25, distance: 8.6
click at [574, 16] on app-icon "Close pop-in" at bounding box center [582, 16] width 17 height 17
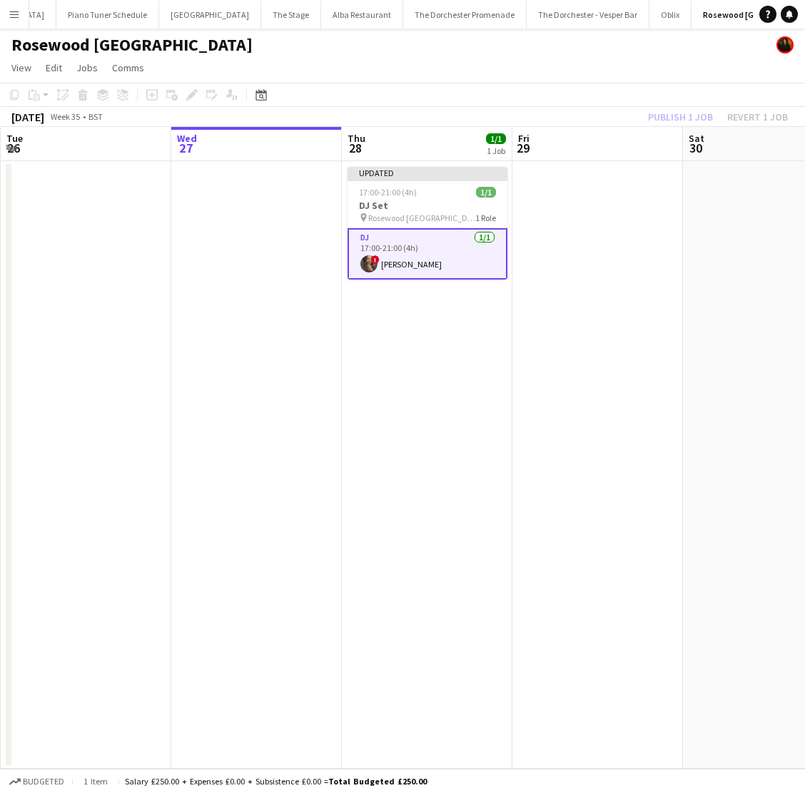
drag, startPoint x: 426, startPoint y: 186, endPoint x: 522, endPoint y: 181, distance: 95.8
click at [429, 186] on app-job-card "Updated 17:00-21:00 (4h) 1/1 DJ Set pin Rosewood London 1 Role DJ 1/1 17:00-21:…" at bounding box center [427, 223] width 160 height 113
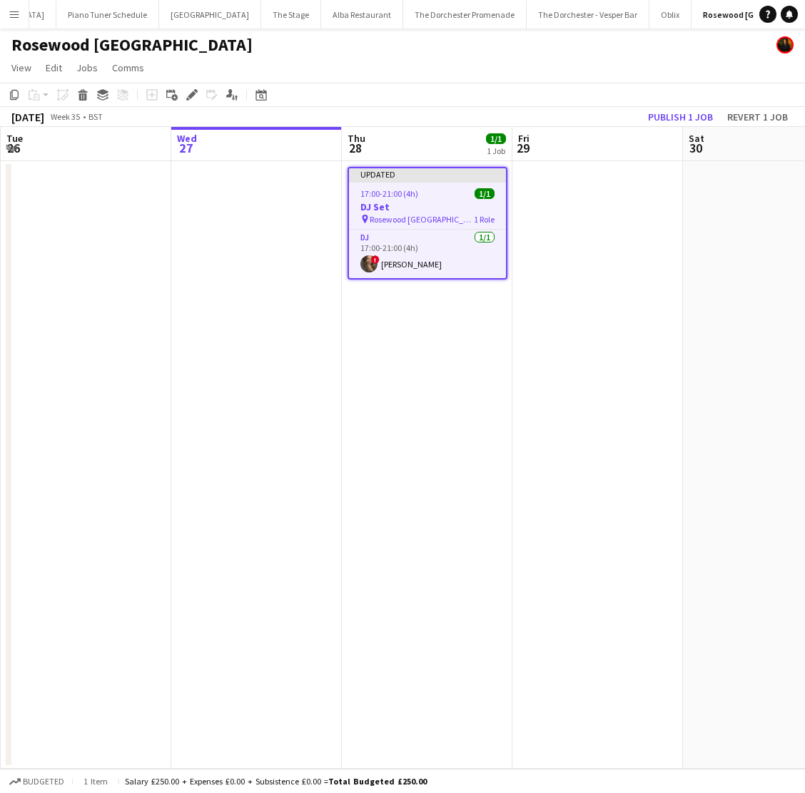
scroll to position [0, 337]
click at [701, 116] on button "Publish 1 job" at bounding box center [680, 117] width 76 height 19
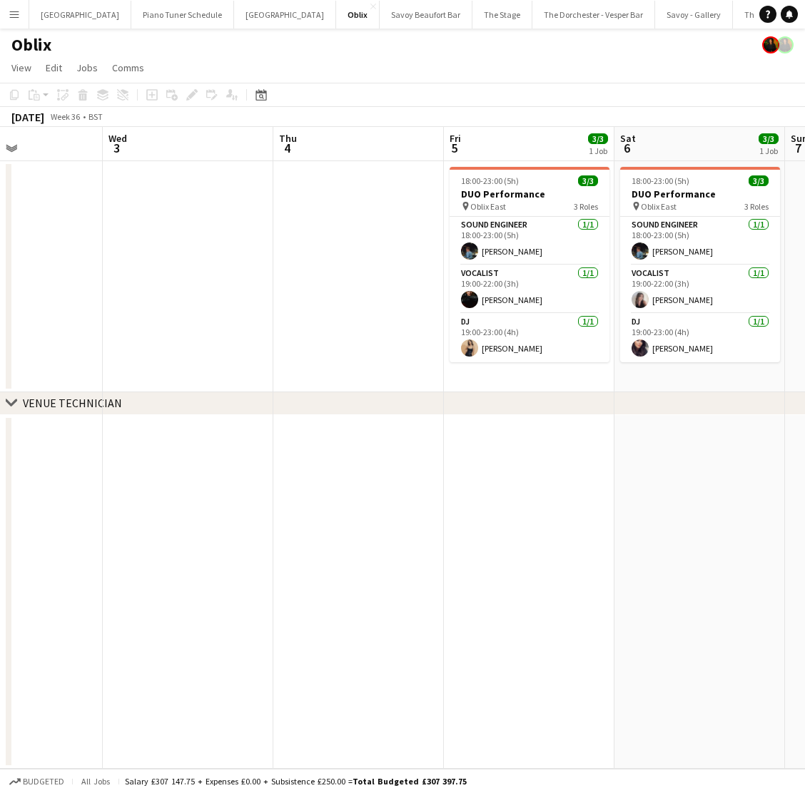
scroll to position [0, 582]
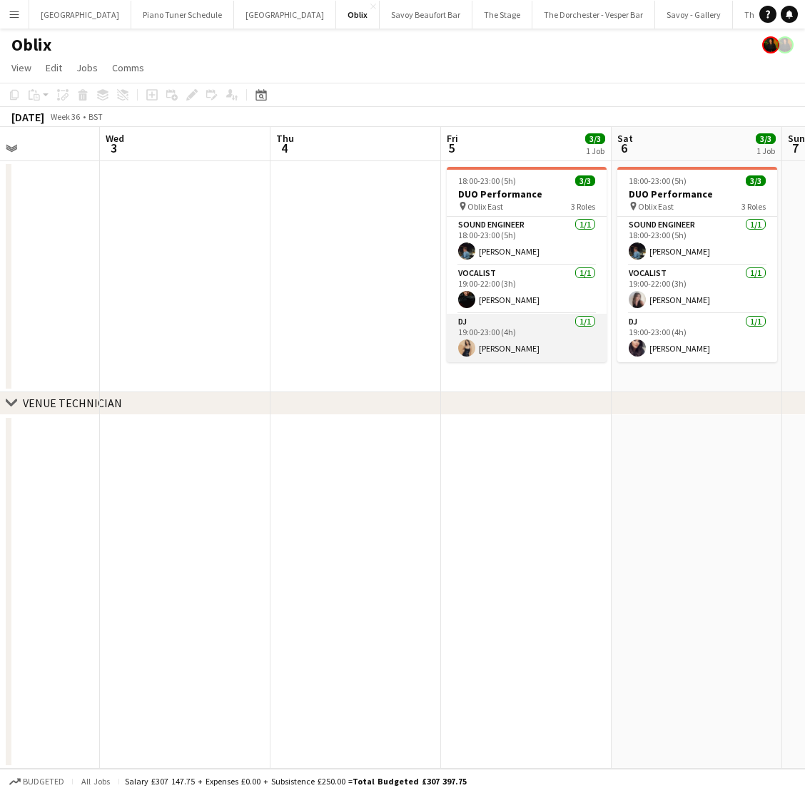
click at [517, 336] on app-card-role "DJ [DATE] 19:00-23:00 (4h) [PERSON_NAME]" at bounding box center [527, 338] width 160 height 49
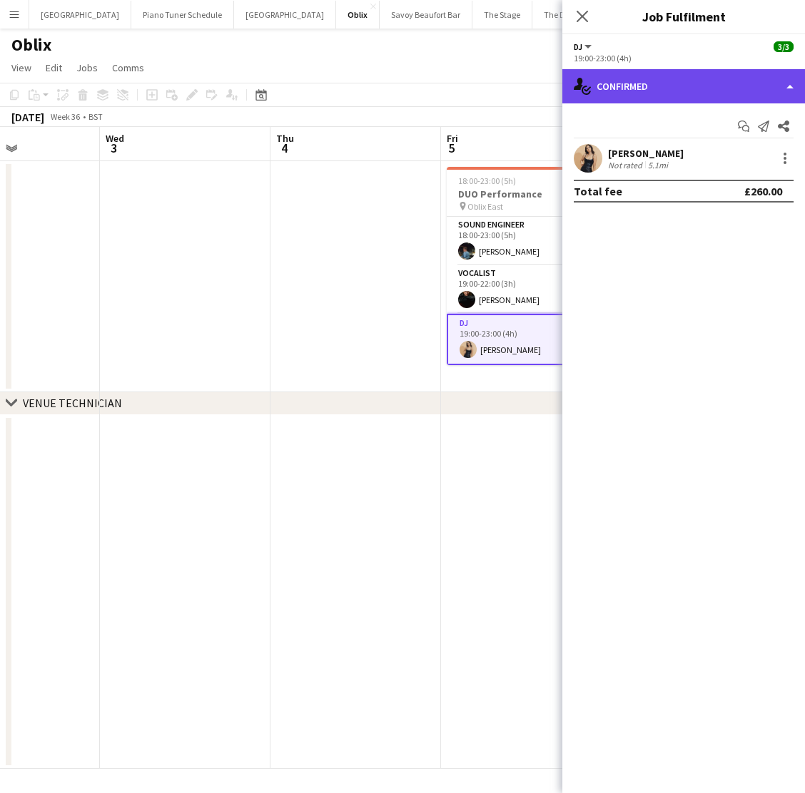
click at [788, 84] on div "single-neutral-actions-check-2 Confirmed" at bounding box center [683, 86] width 243 height 34
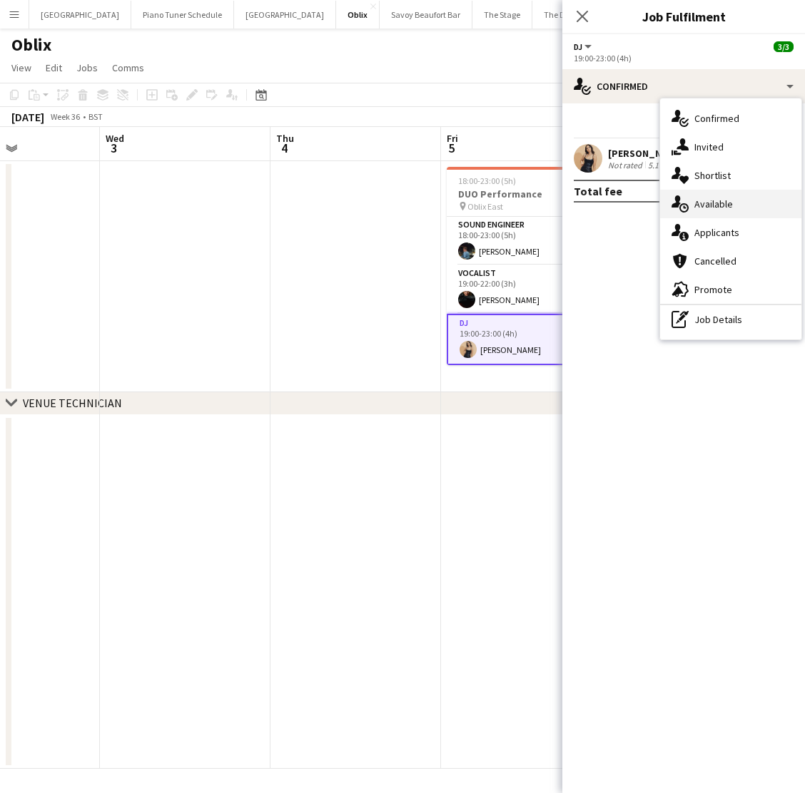
click at [736, 211] on div "single-neutral-actions-upload Available" at bounding box center [730, 204] width 141 height 29
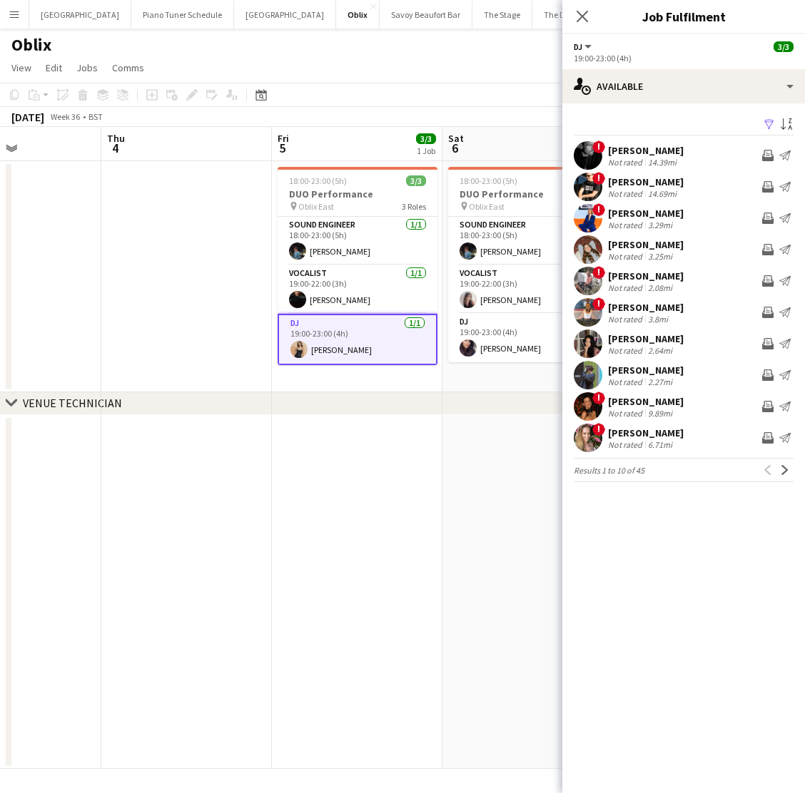
scroll to position [0, 579]
click at [781, 469] on app-icon "Next" at bounding box center [785, 470] width 10 height 10
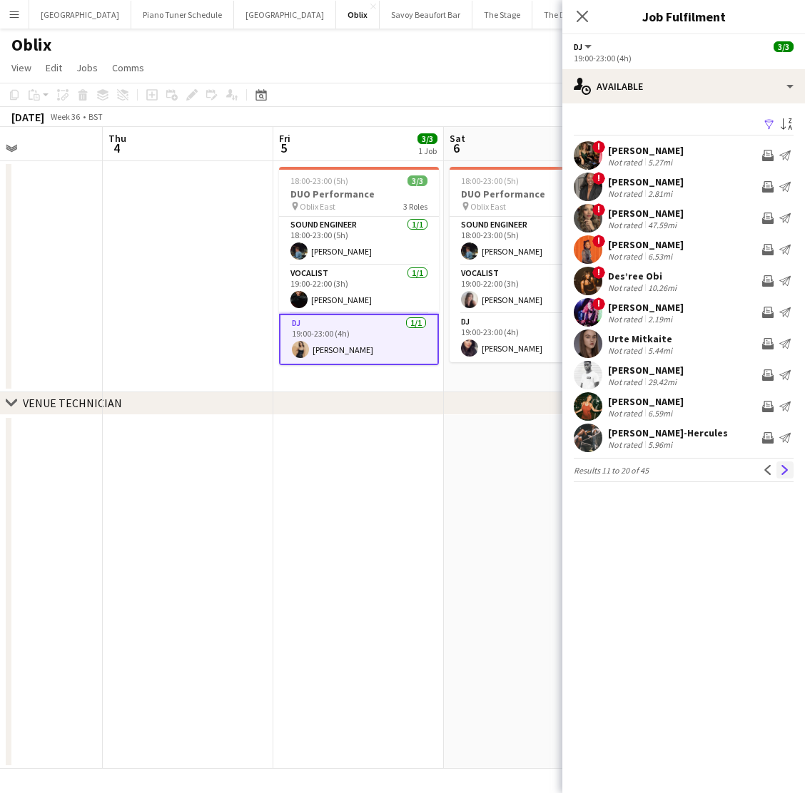
click at [781, 469] on app-icon "Next" at bounding box center [785, 470] width 10 height 10
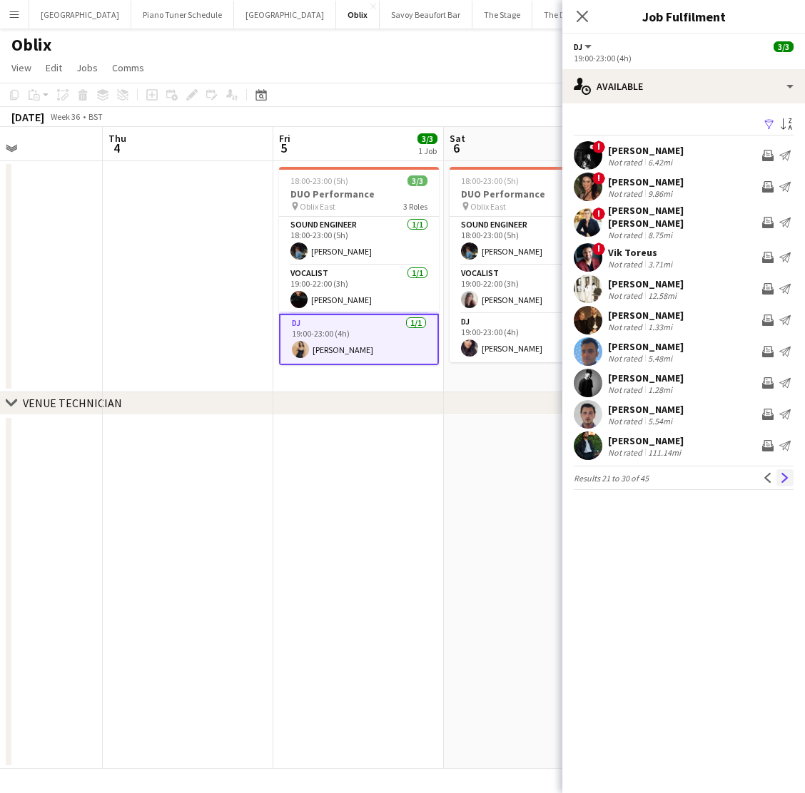
click at [788, 473] on app-icon "Next" at bounding box center [785, 478] width 10 height 10
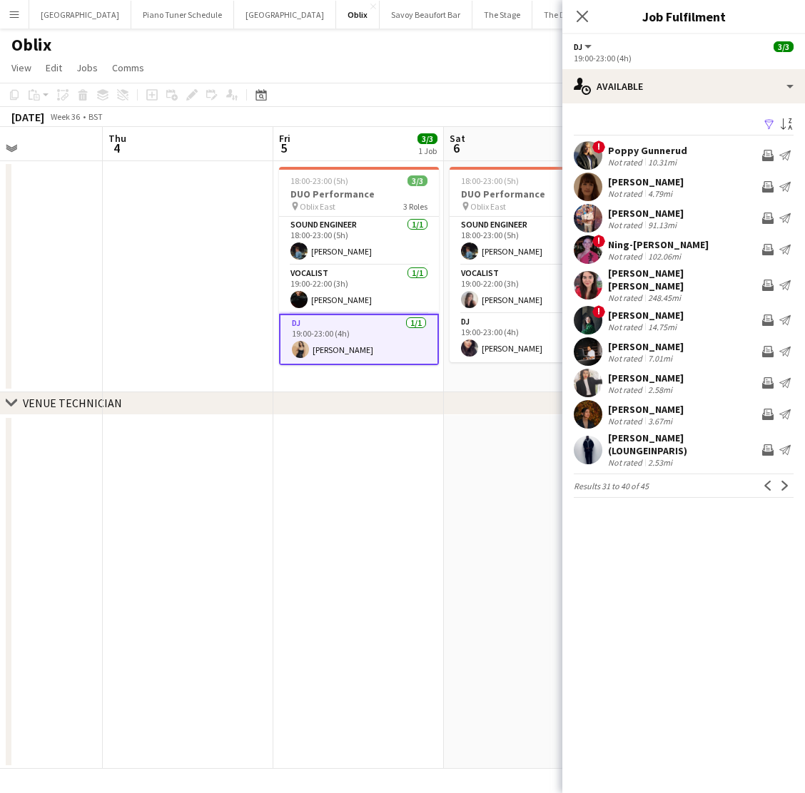
click at [788, 481] on app-icon "Next" at bounding box center [785, 486] width 10 height 10
